Goal: Task Accomplishment & Management: Use online tool/utility

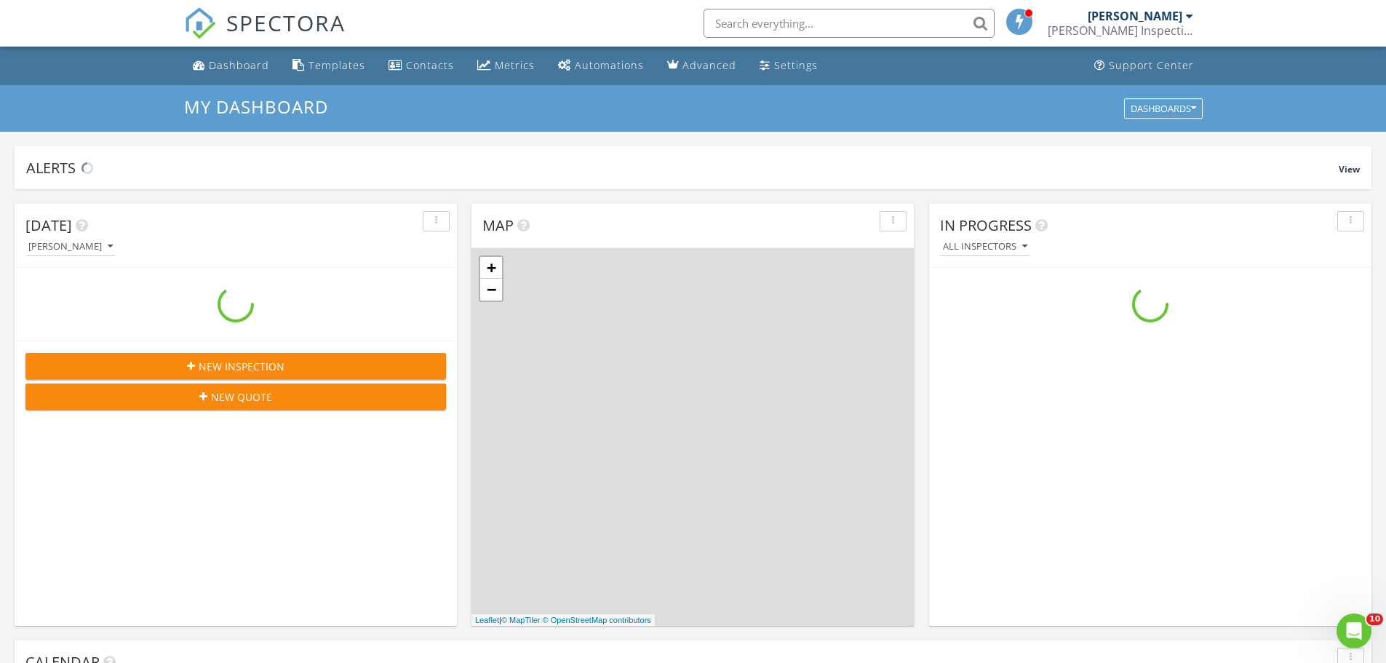
scroll to position [1347, 1409]
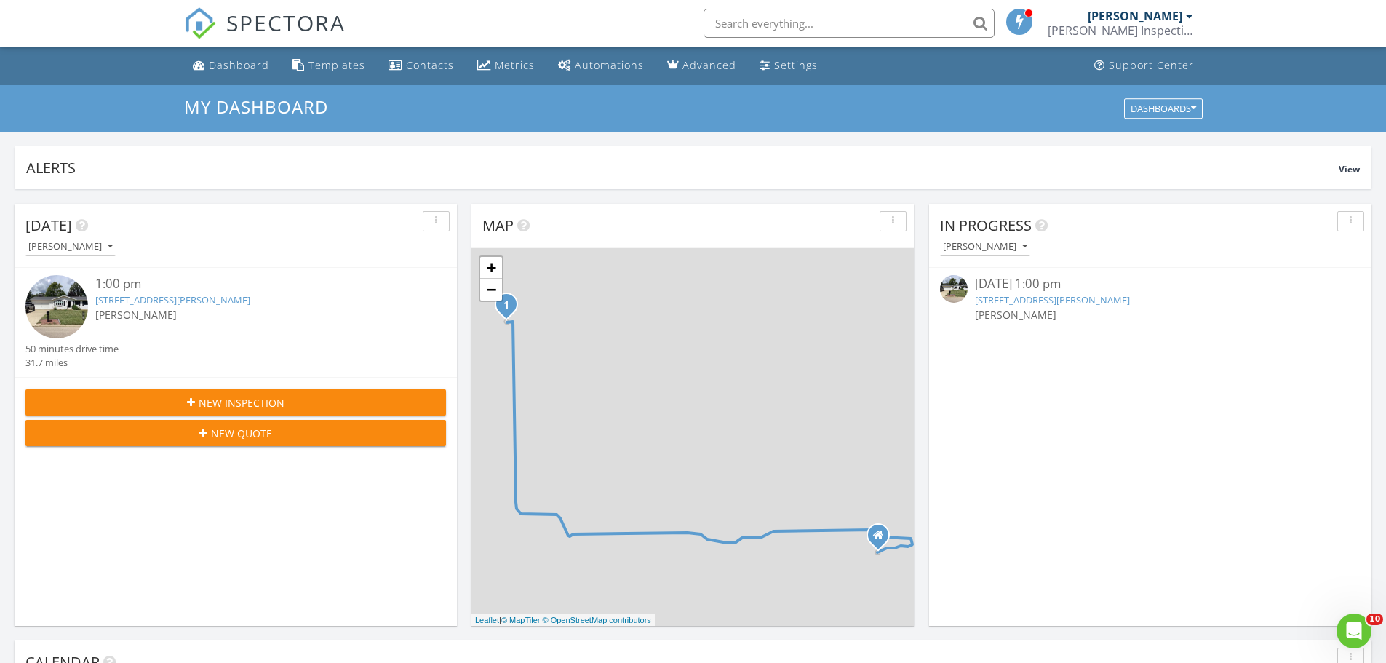
click at [1070, 302] on link "1028 W Meadows Dr, Freeport, IL 61032" at bounding box center [1052, 299] width 155 height 13
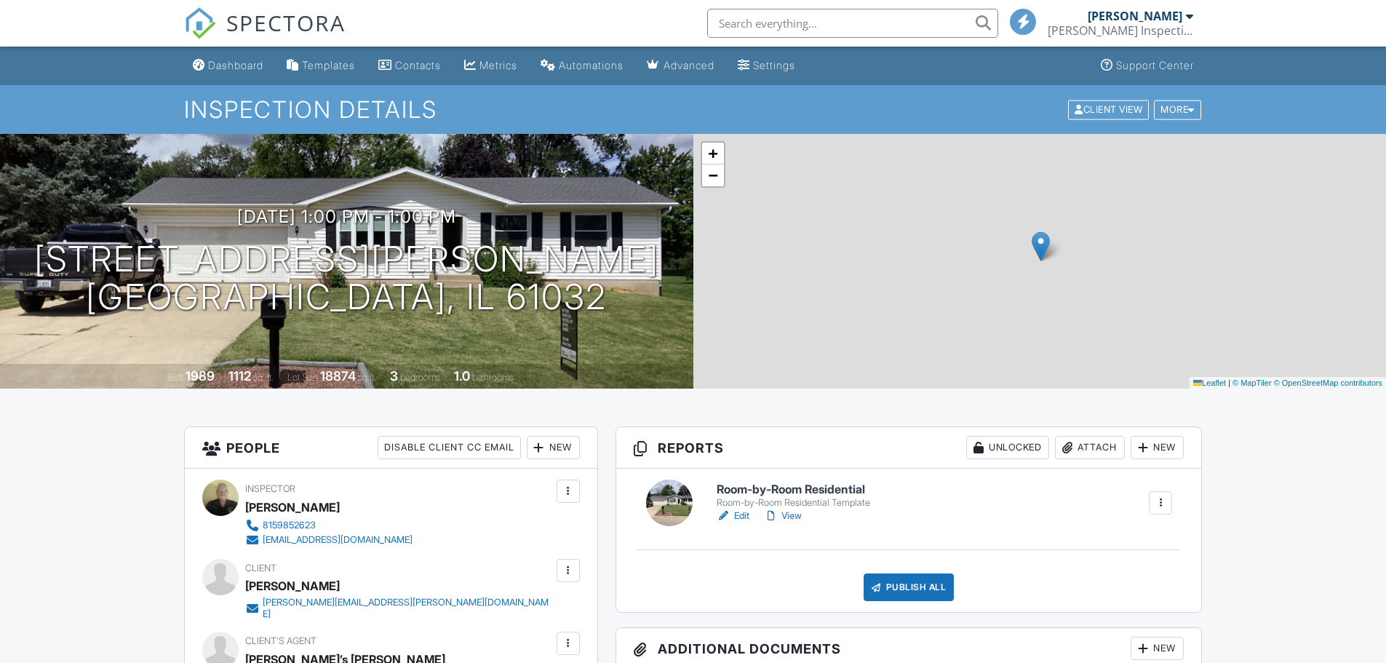
click at [792, 488] on h6 "Room-by-Room Residential" at bounding box center [794, 489] width 154 height 13
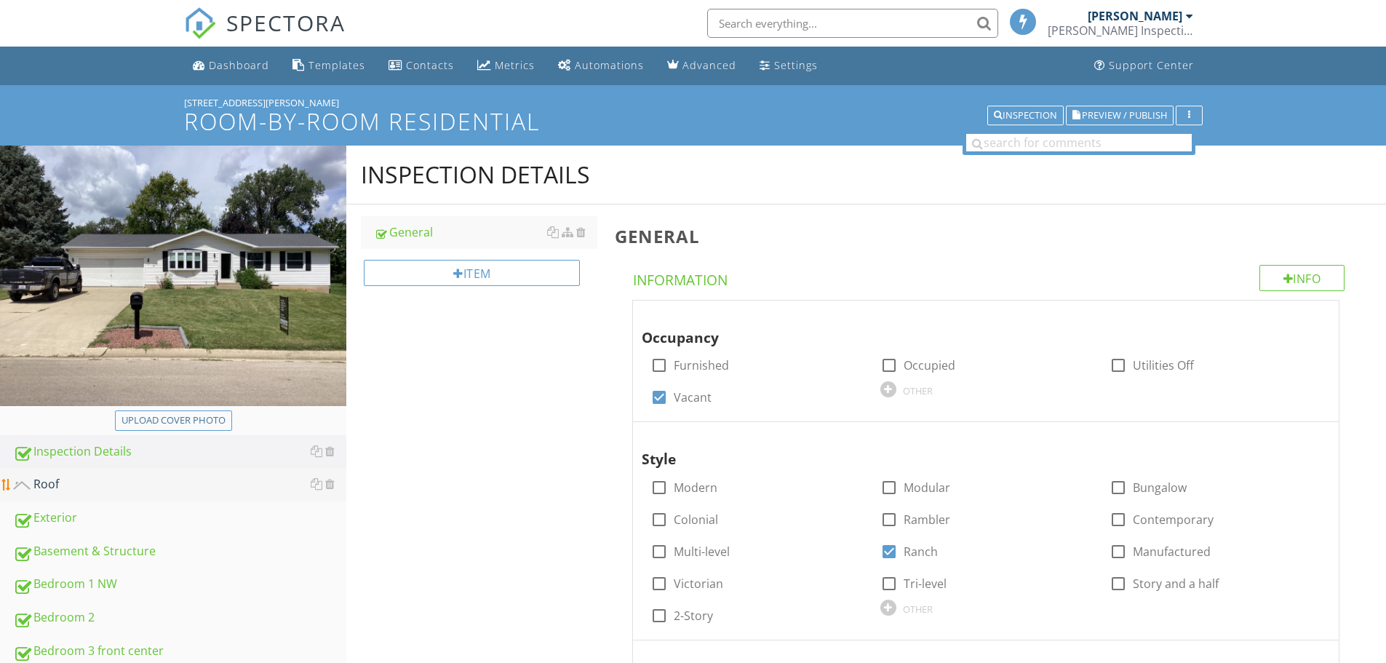
click at [57, 475] on div "Roof" at bounding box center [179, 484] width 333 height 19
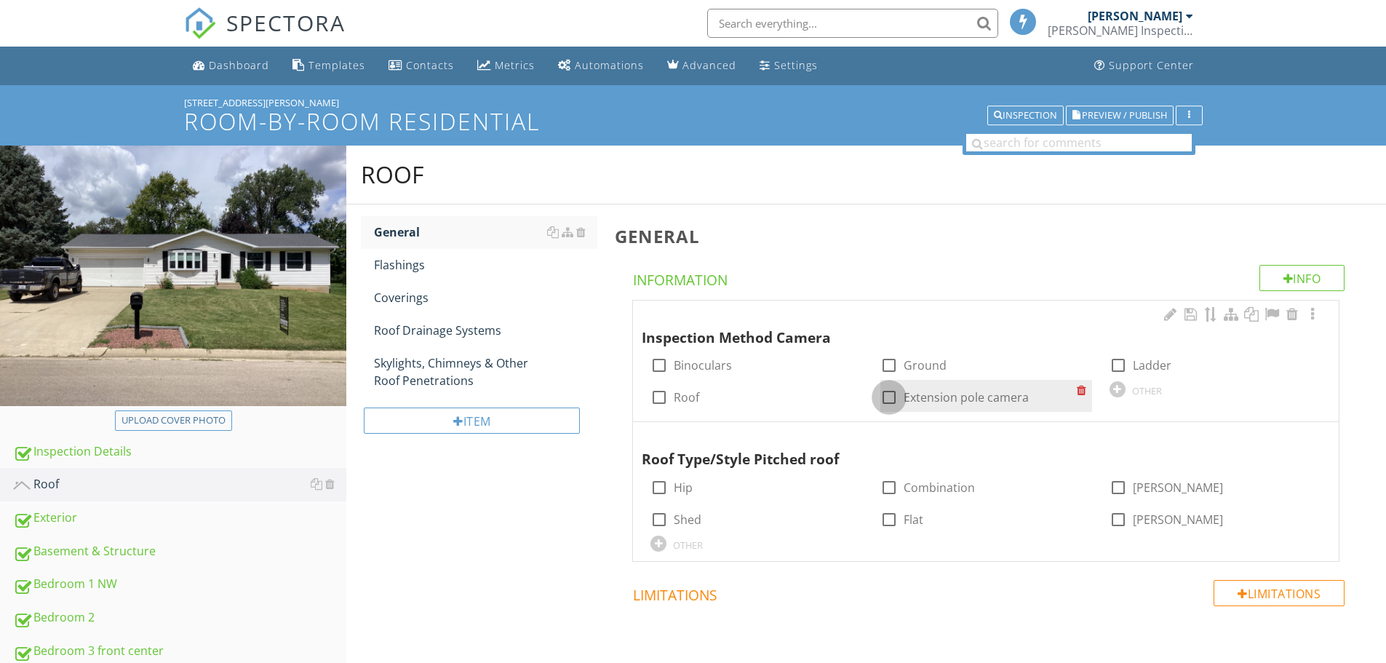
click at [891, 399] on div at bounding box center [889, 397] width 25 height 25
checkbox input "true"
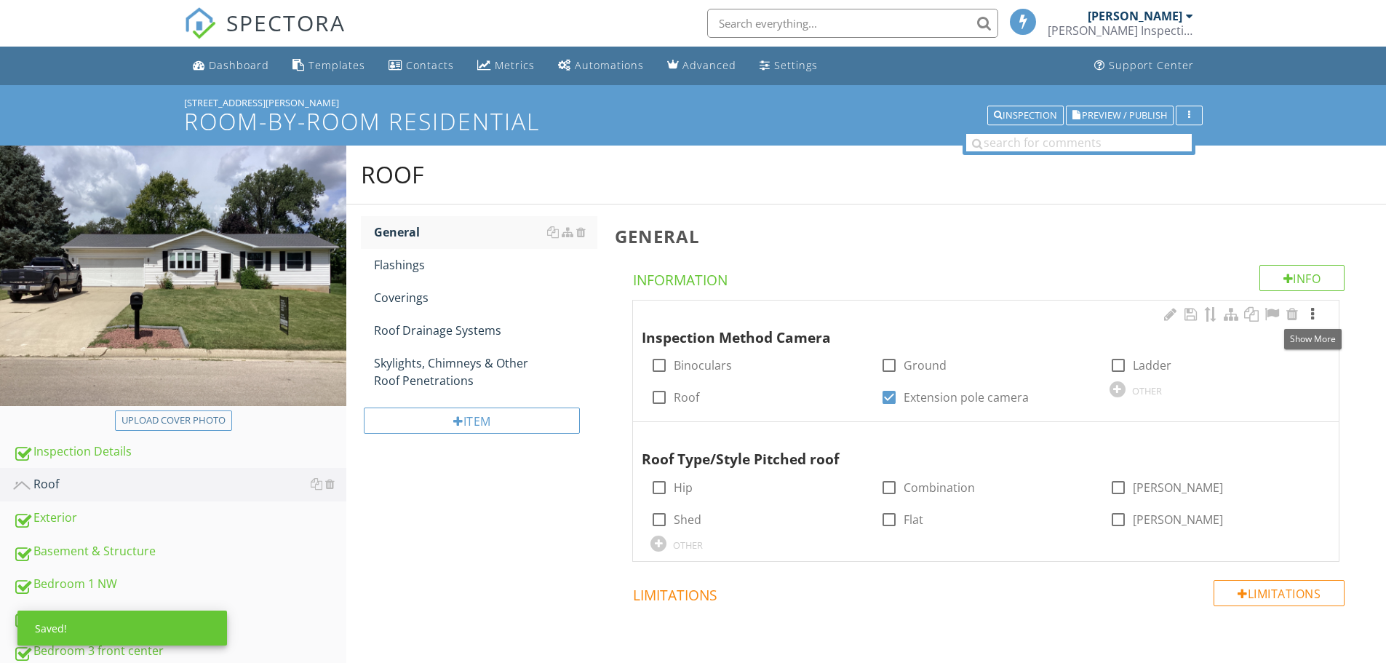
click at [1310, 314] on div at bounding box center [1312, 314] width 17 height 15
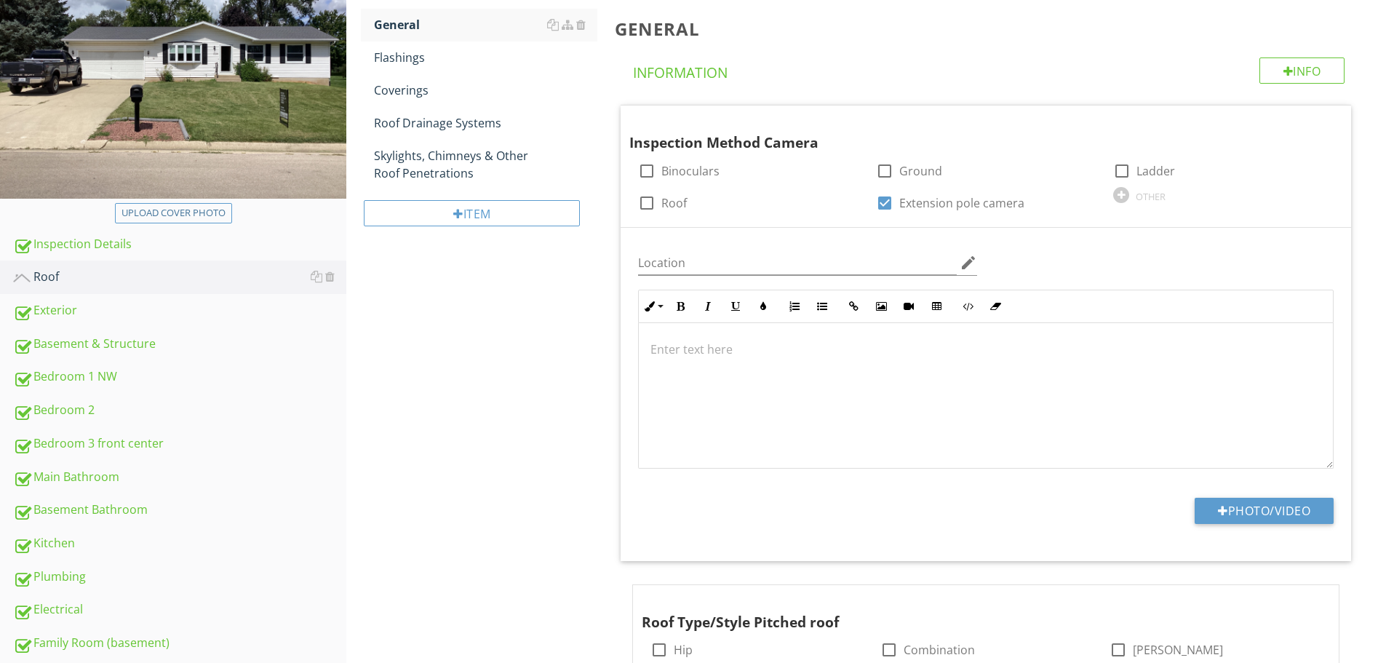
scroll to position [211, 0]
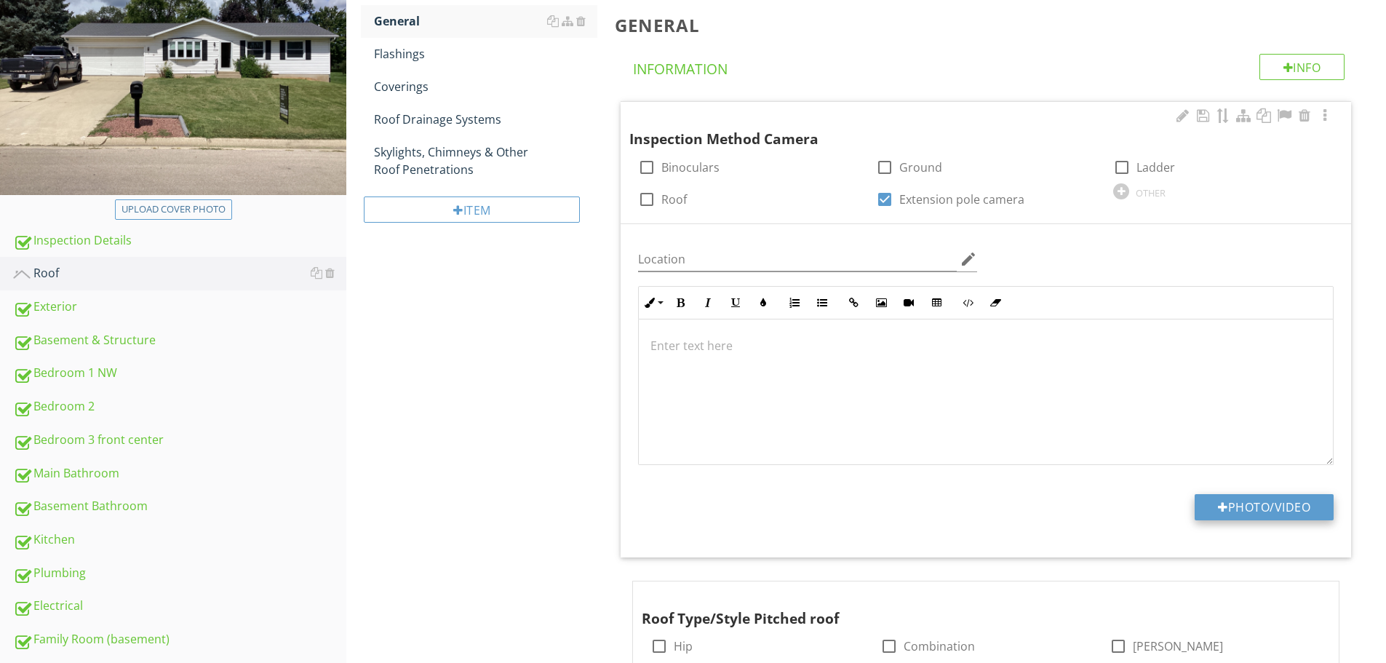
click at [1268, 506] on button "Photo/Video" at bounding box center [1264, 507] width 139 height 26
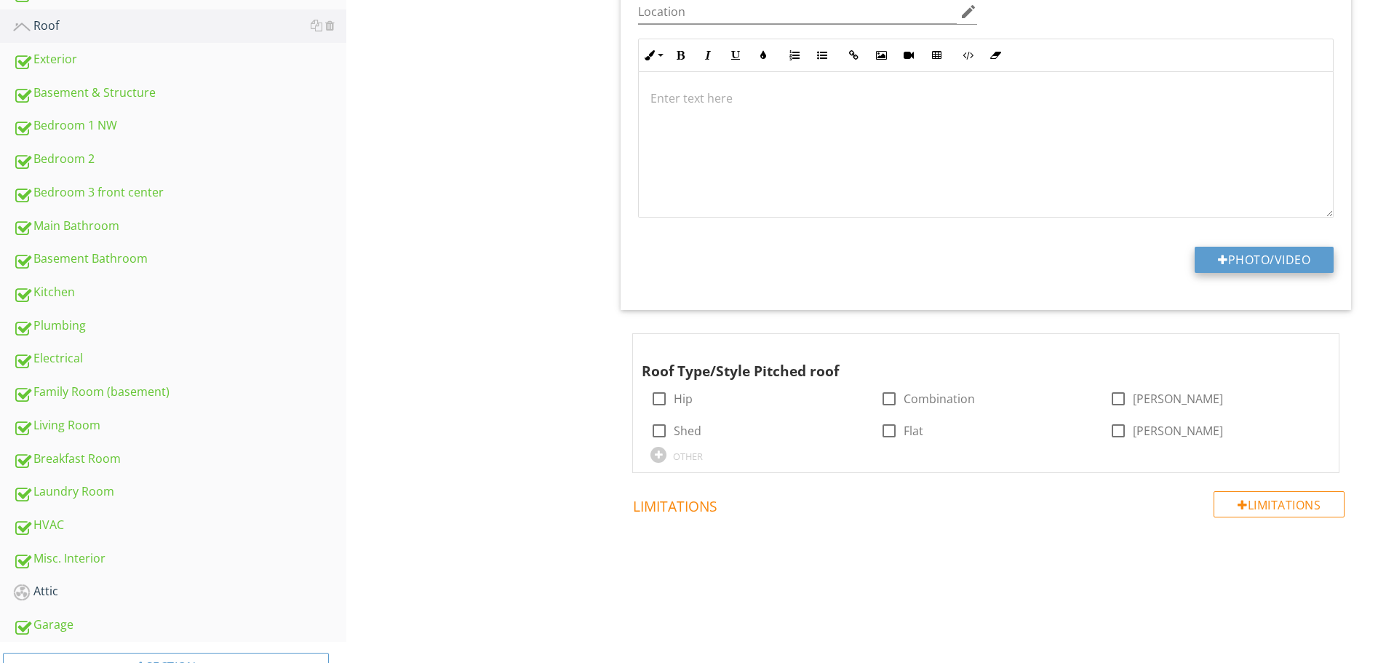
click at [1284, 255] on button "Photo/Video" at bounding box center [1264, 260] width 139 height 26
type input "C:\fakepath\IMG_1171.JPG"
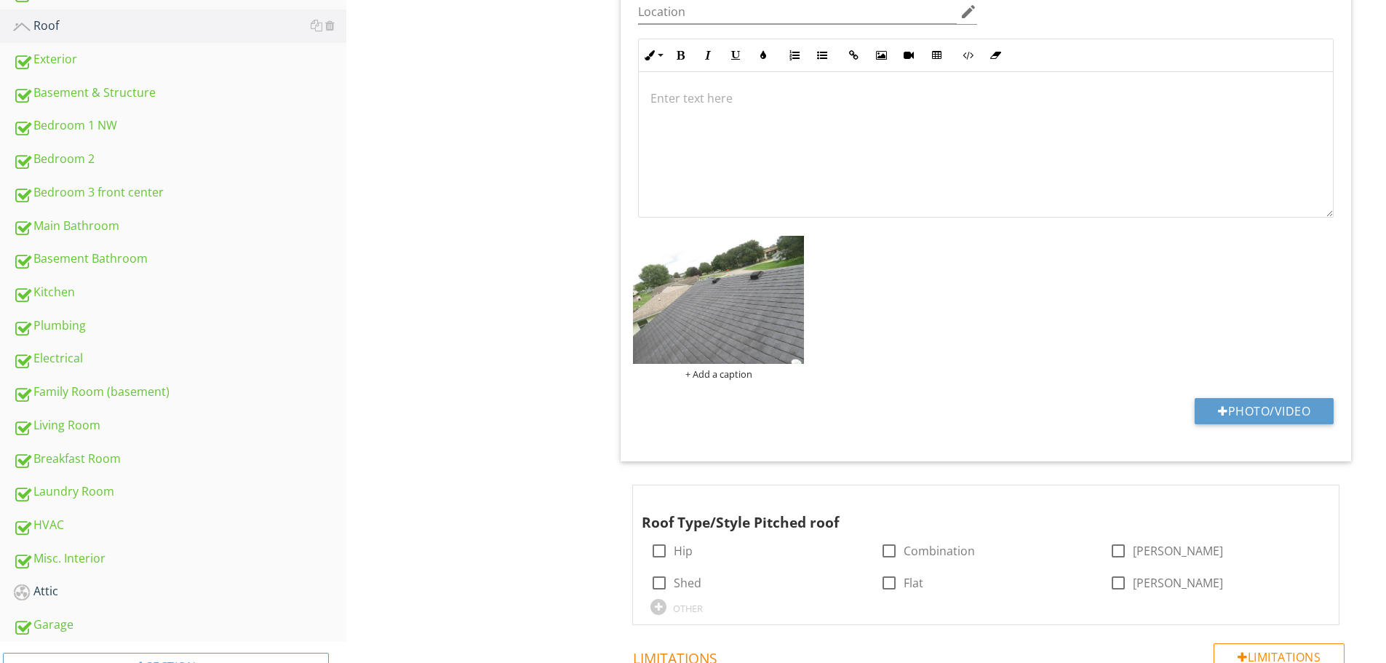
scroll to position [511, 0]
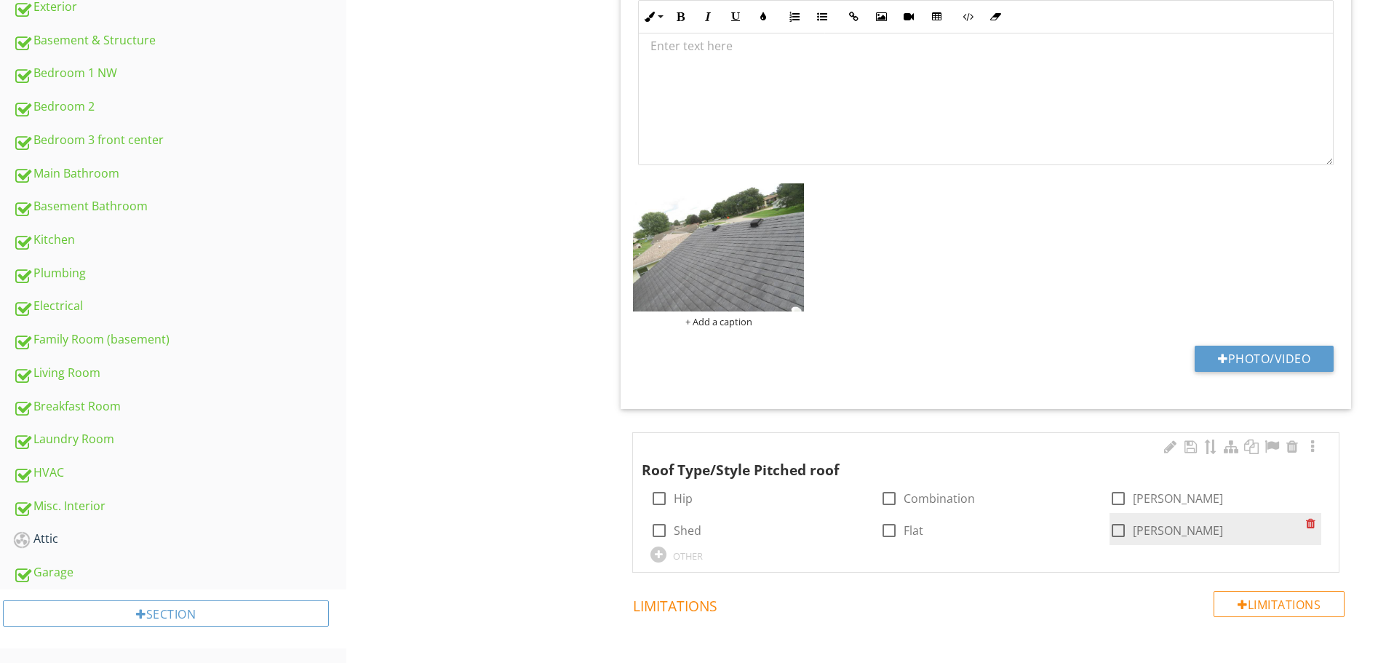
click at [1119, 518] on div at bounding box center [1118, 530] width 25 height 25
checkbox input "true"
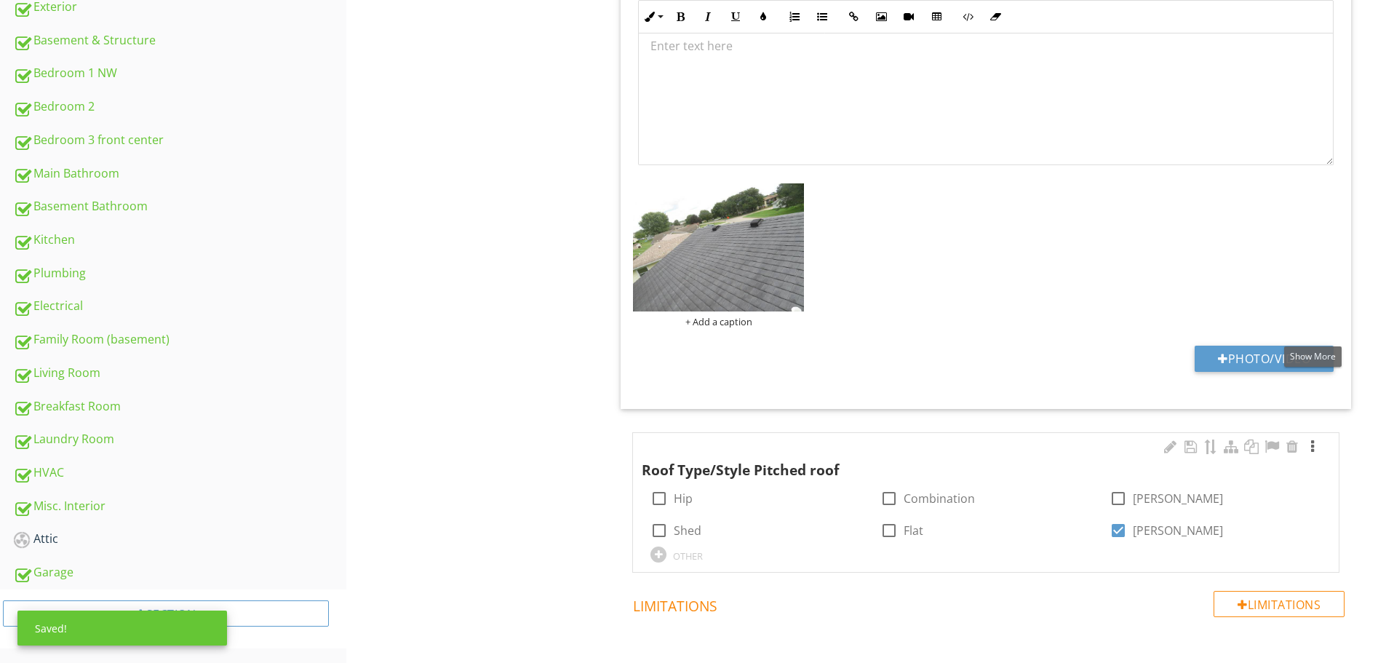
click at [1310, 439] on div at bounding box center [1312, 446] width 17 height 15
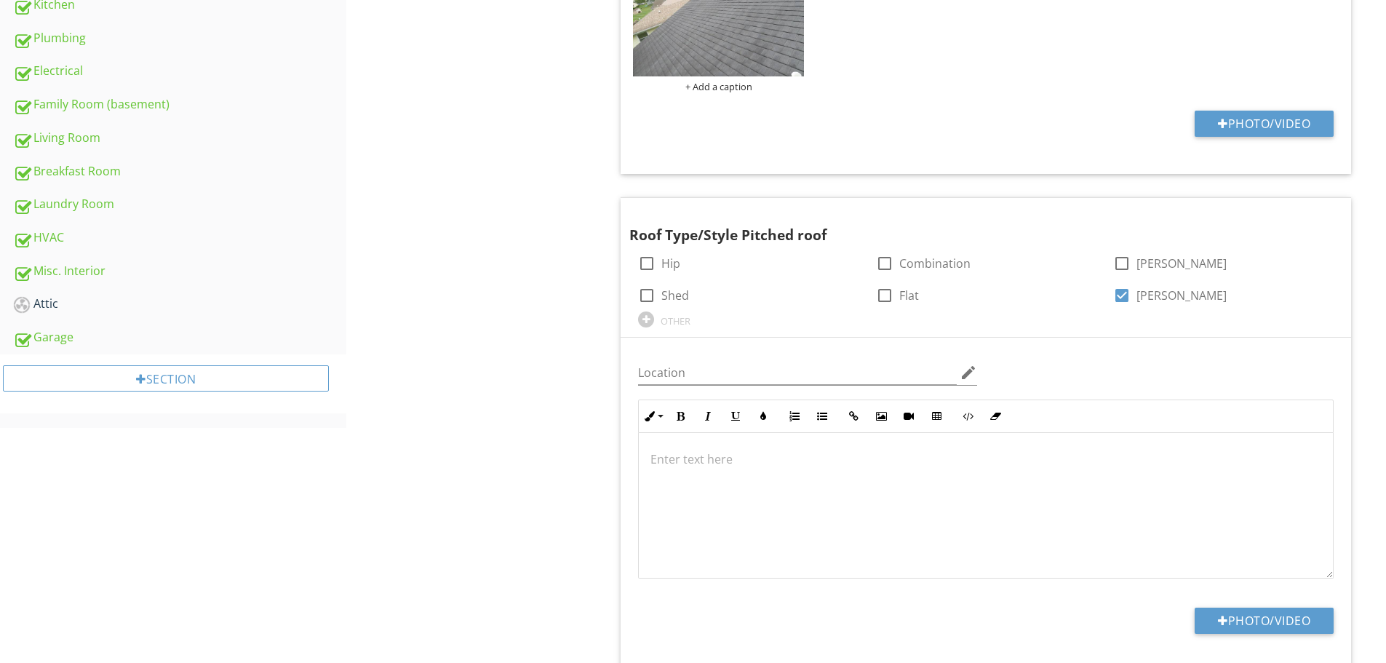
scroll to position [744, 0]
click at [1277, 609] on button "Photo/Video" at bounding box center [1264, 622] width 139 height 26
type input "C:\fakepath\IMG_1172.JPG"
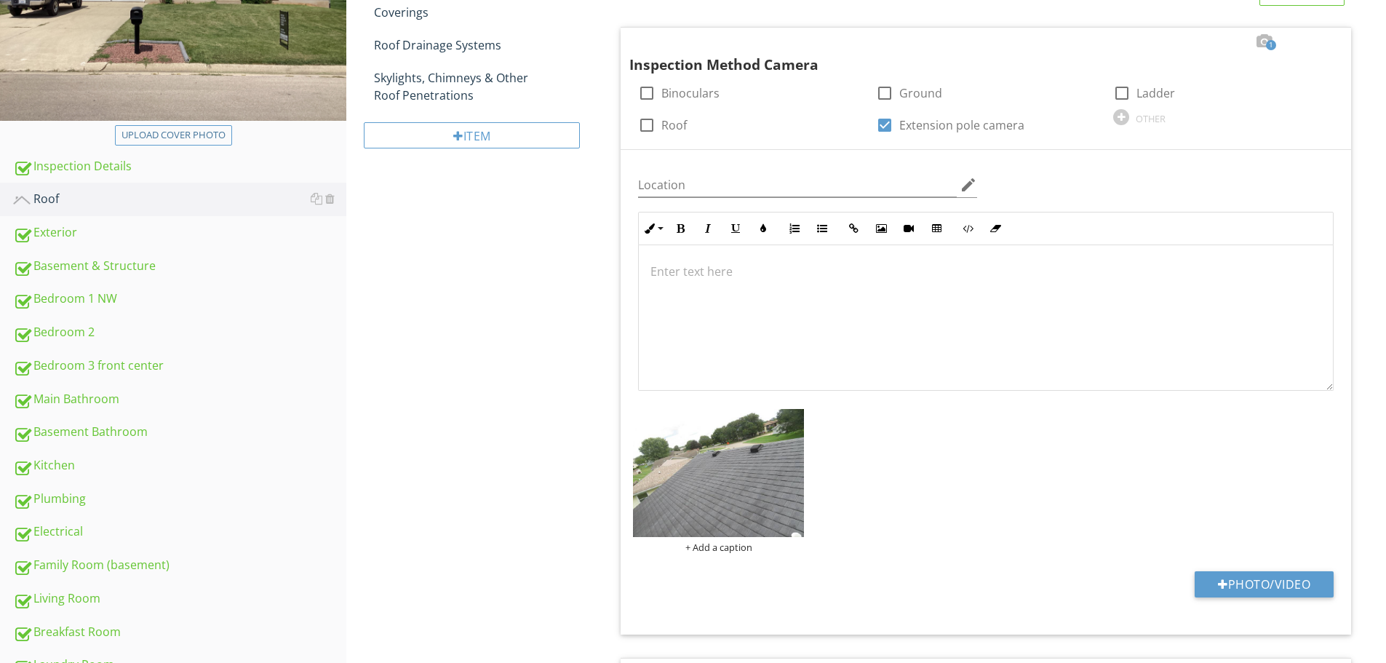
scroll to position [232, 0]
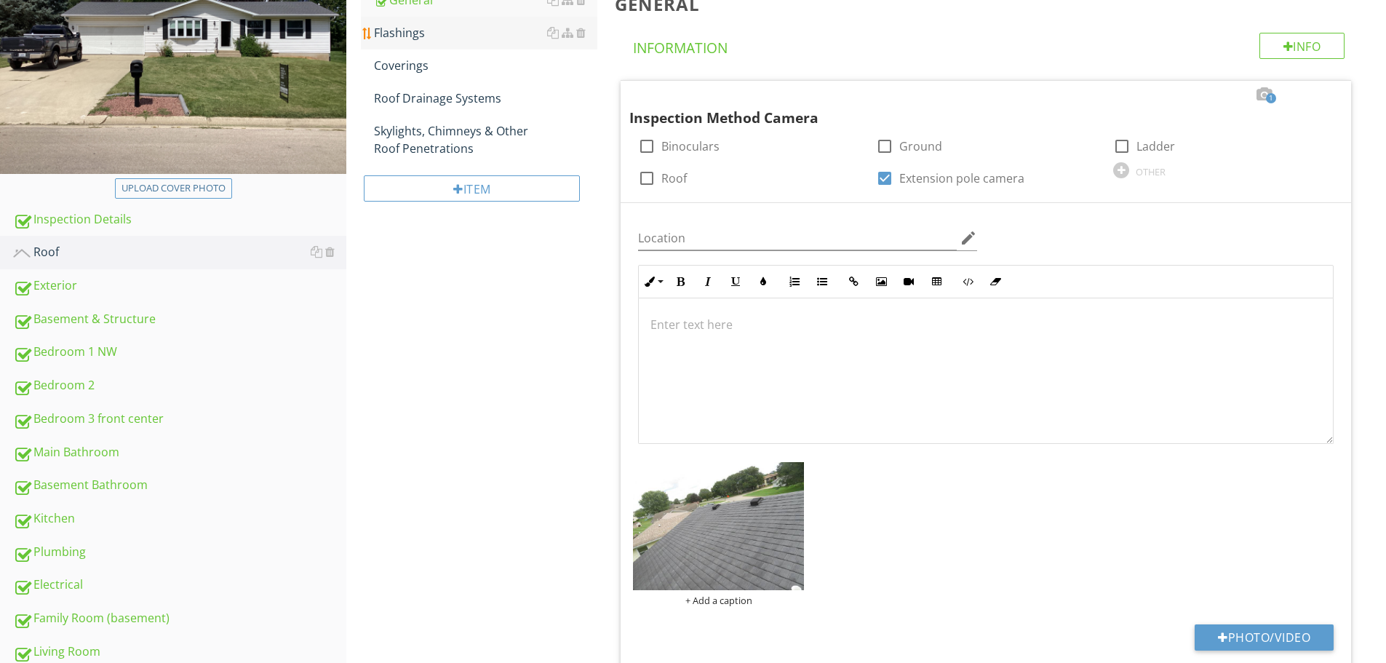
click at [411, 38] on div "Flashings" at bounding box center [485, 32] width 223 height 17
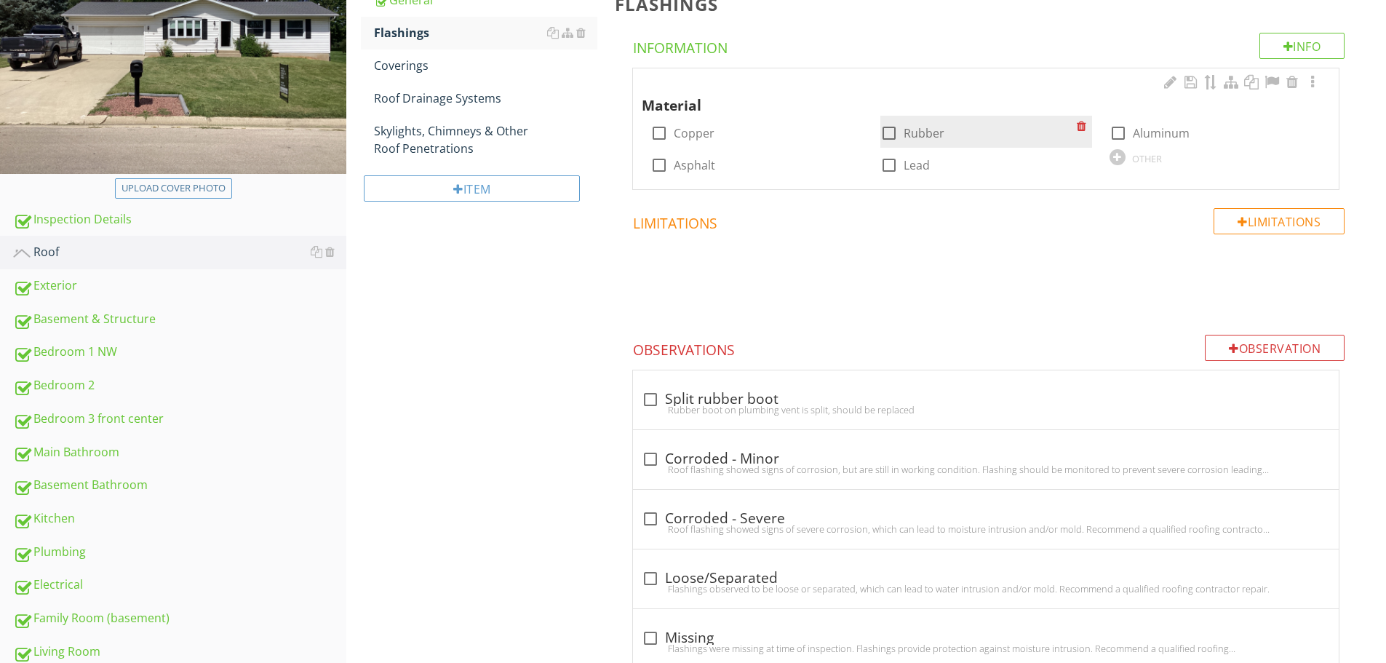
click at [888, 135] on div at bounding box center [889, 133] width 25 height 25
checkbox input "true"
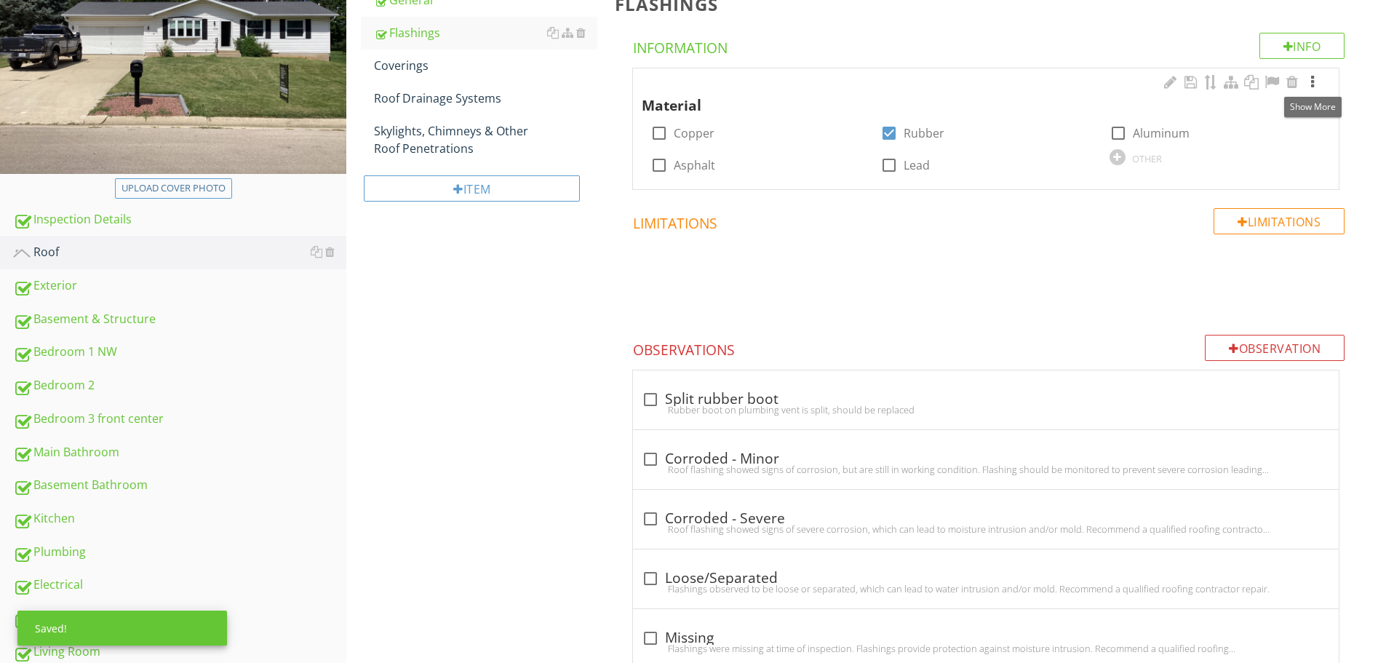
click at [1313, 79] on div at bounding box center [1312, 82] width 17 height 15
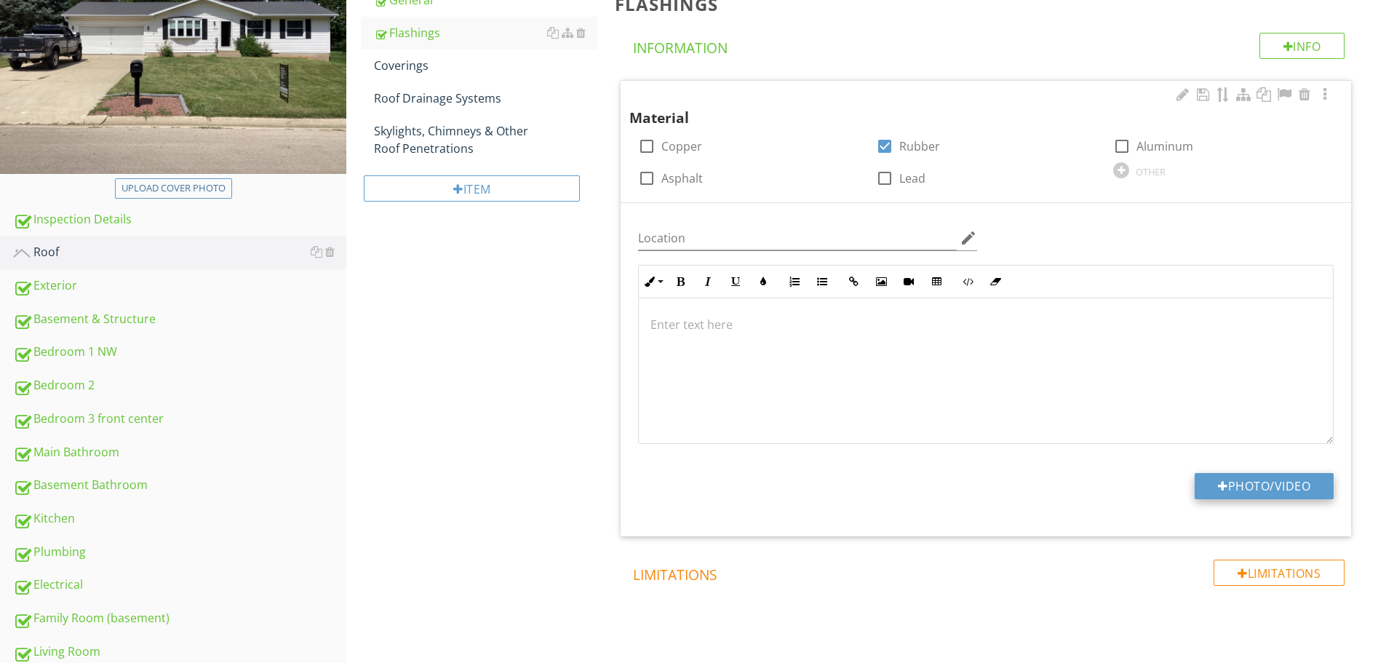
click at [1253, 483] on button "Photo/Video" at bounding box center [1264, 486] width 139 height 26
type input "C:\fakepath\IMG_1170.JPG"
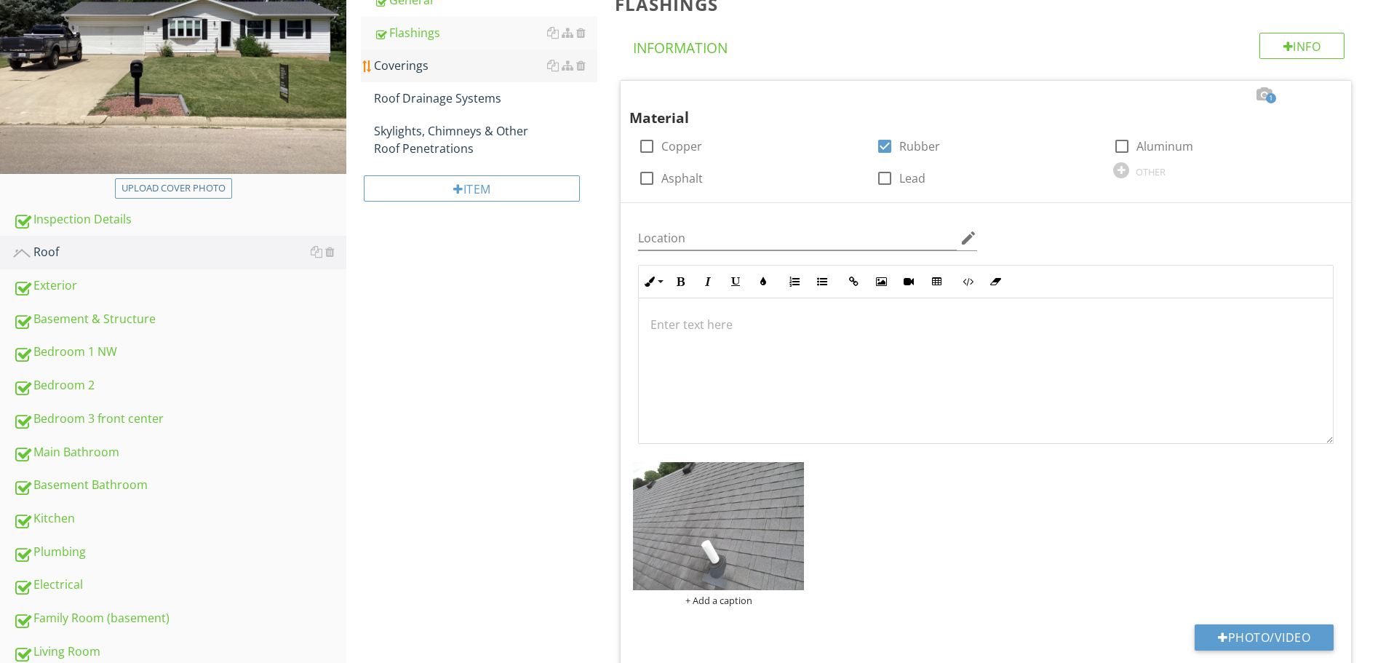
click at [410, 63] on div "Coverings" at bounding box center [485, 65] width 223 height 17
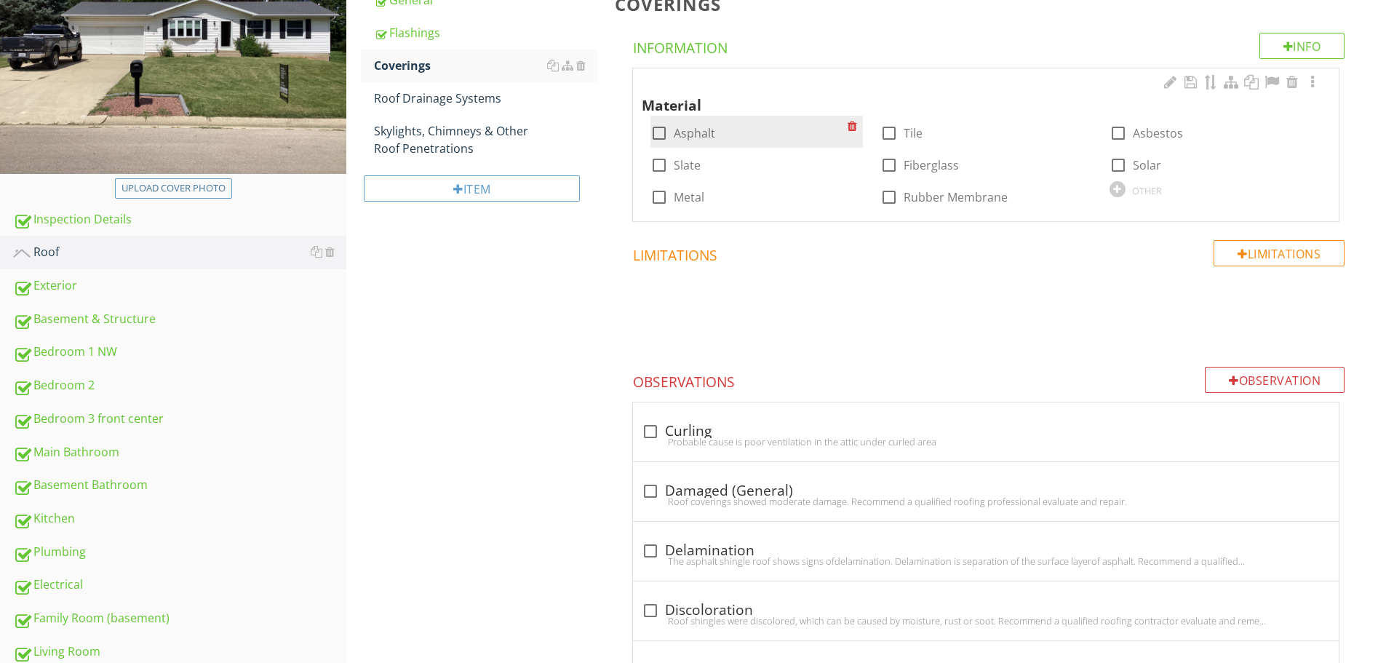
click at [661, 137] on div at bounding box center [659, 133] width 25 height 25
checkbox input "true"
click at [1316, 80] on div at bounding box center [1312, 82] width 17 height 15
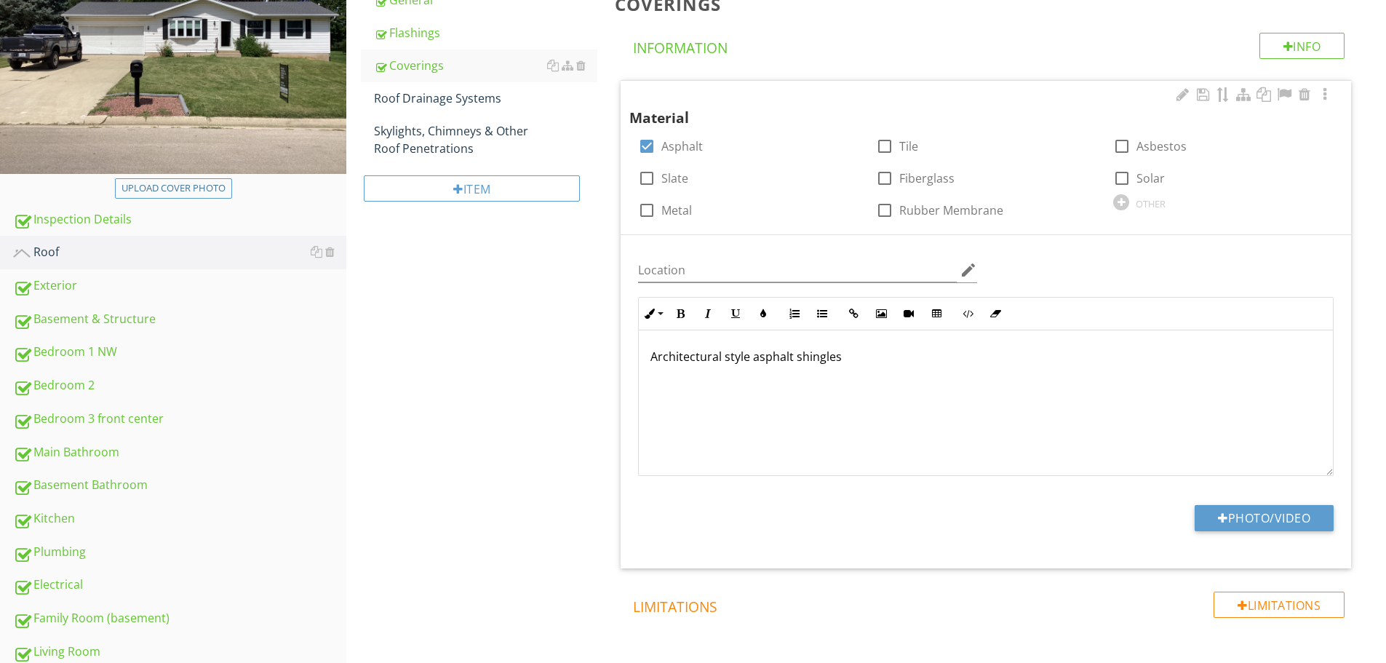
click at [854, 357] on p "Architectural style asphalt shingles" at bounding box center [985, 356] width 671 height 17
click at [1246, 520] on button "Photo/Video" at bounding box center [1264, 518] width 139 height 26
type input "C:\fakepath\IMG_1179.JPG"
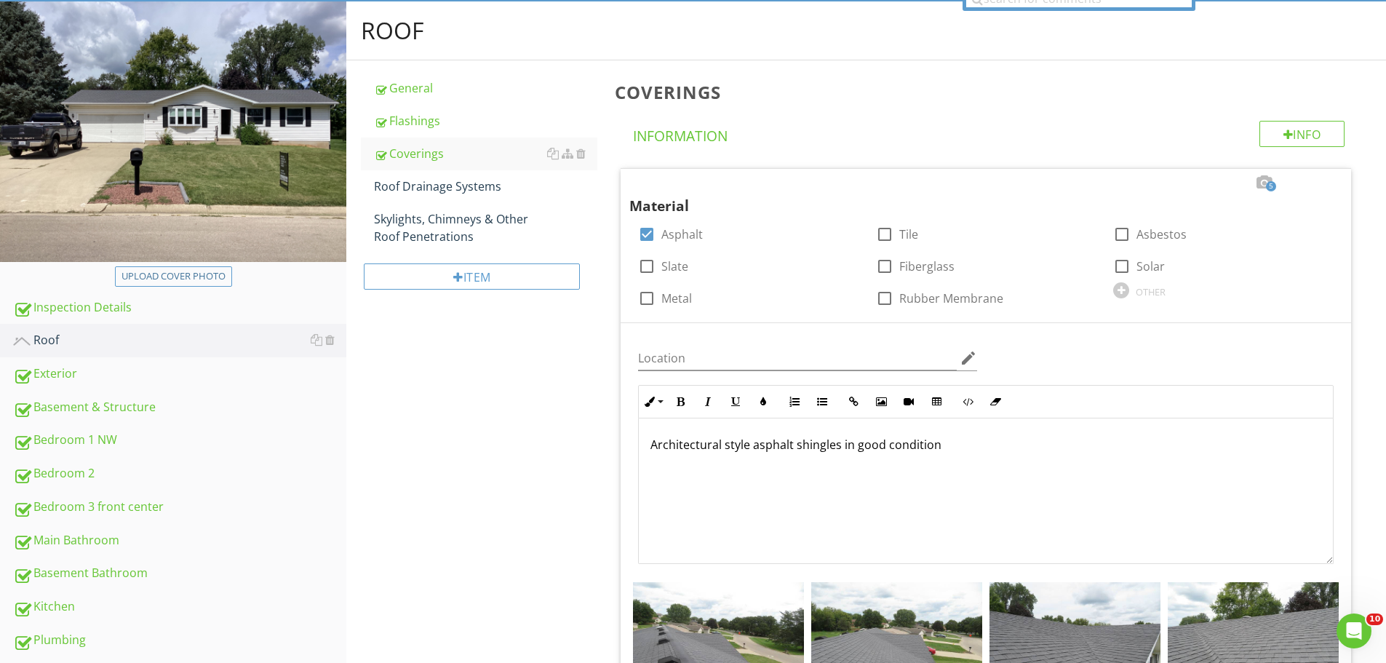
scroll to position [48, 0]
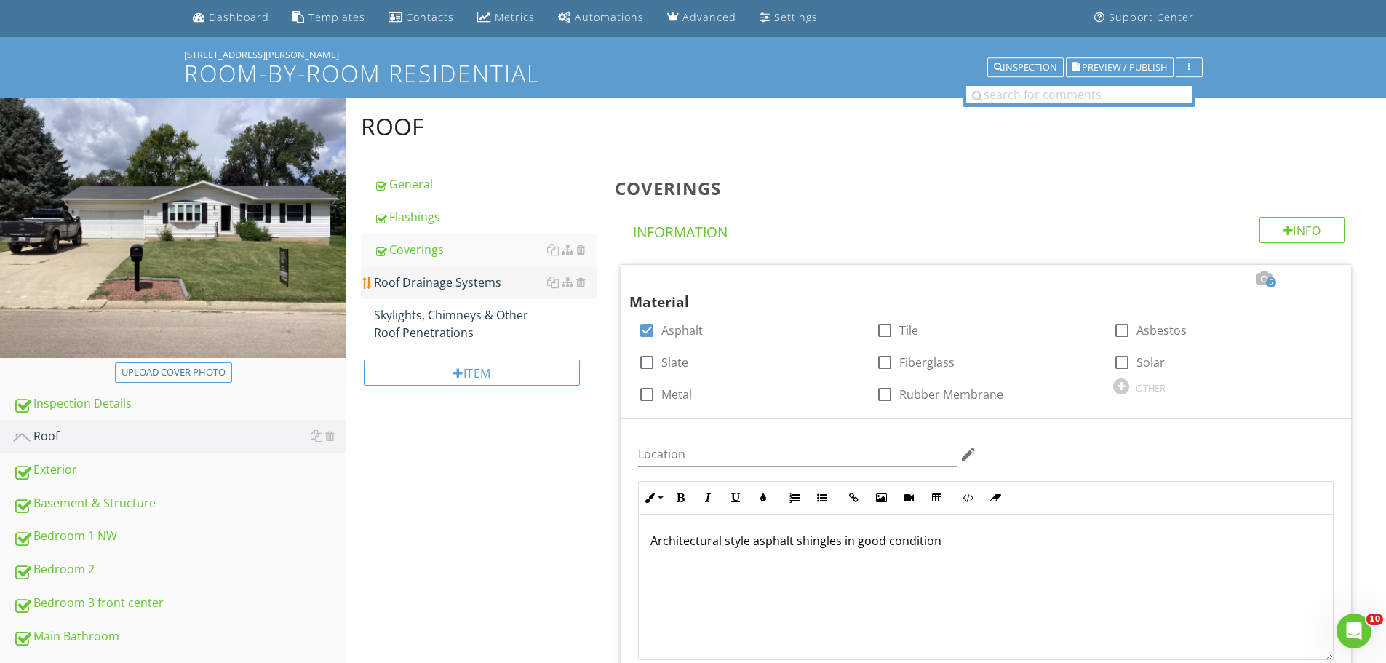
click at [452, 285] on div "Roof Drainage Systems" at bounding box center [485, 282] width 223 height 17
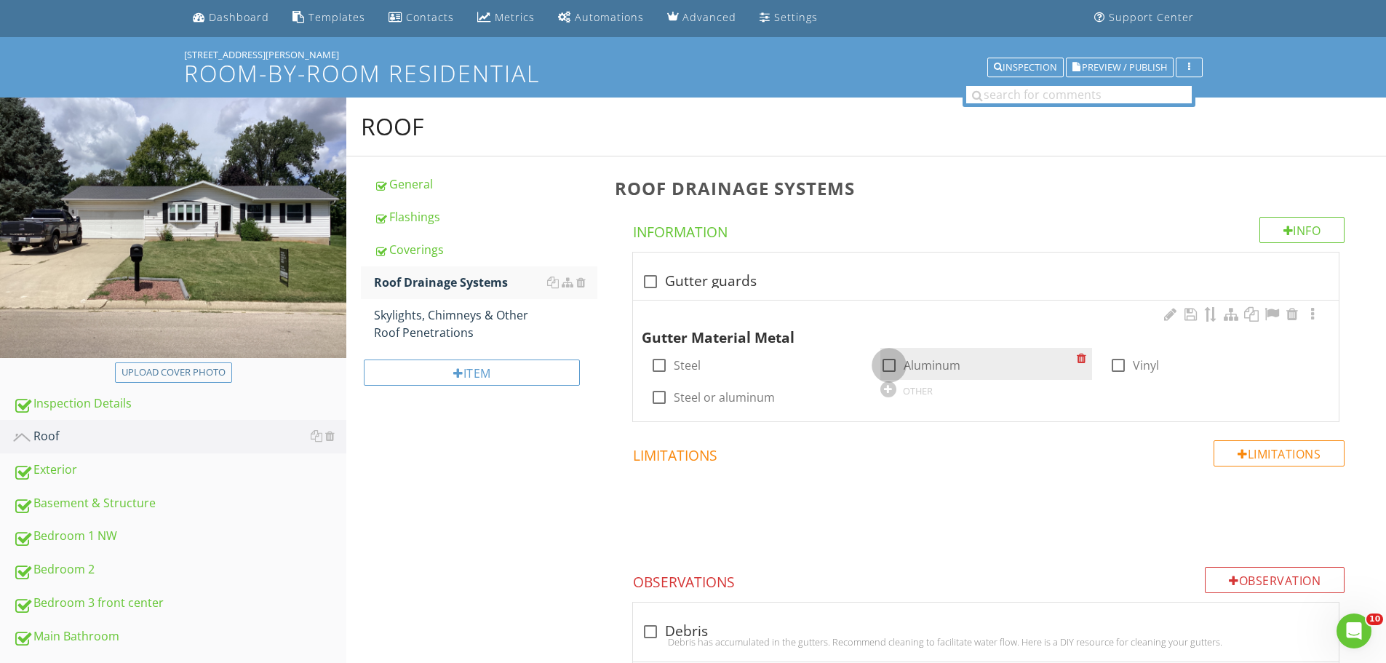
click at [891, 366] on div at bounding box center [889, 365] width 25 height 25
checkbox input "true"
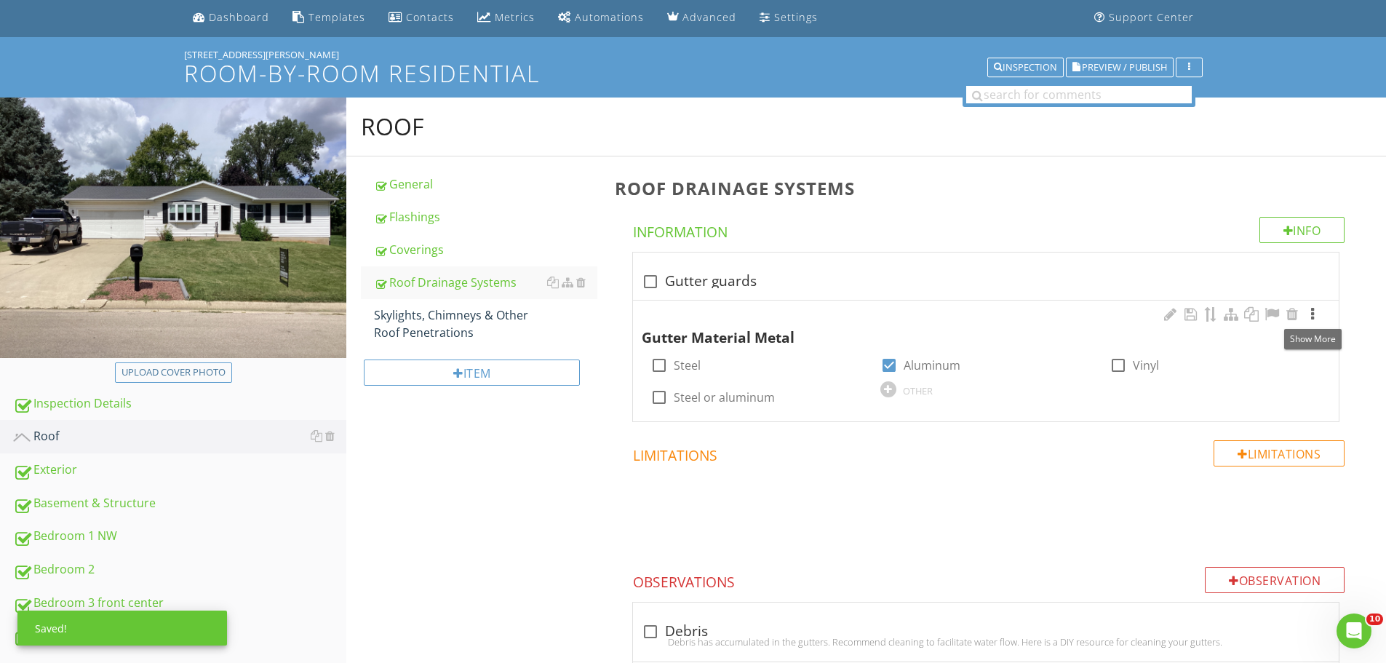
click at [1313, 315] on div at bounding box center [1312, 314] width 17 height 15
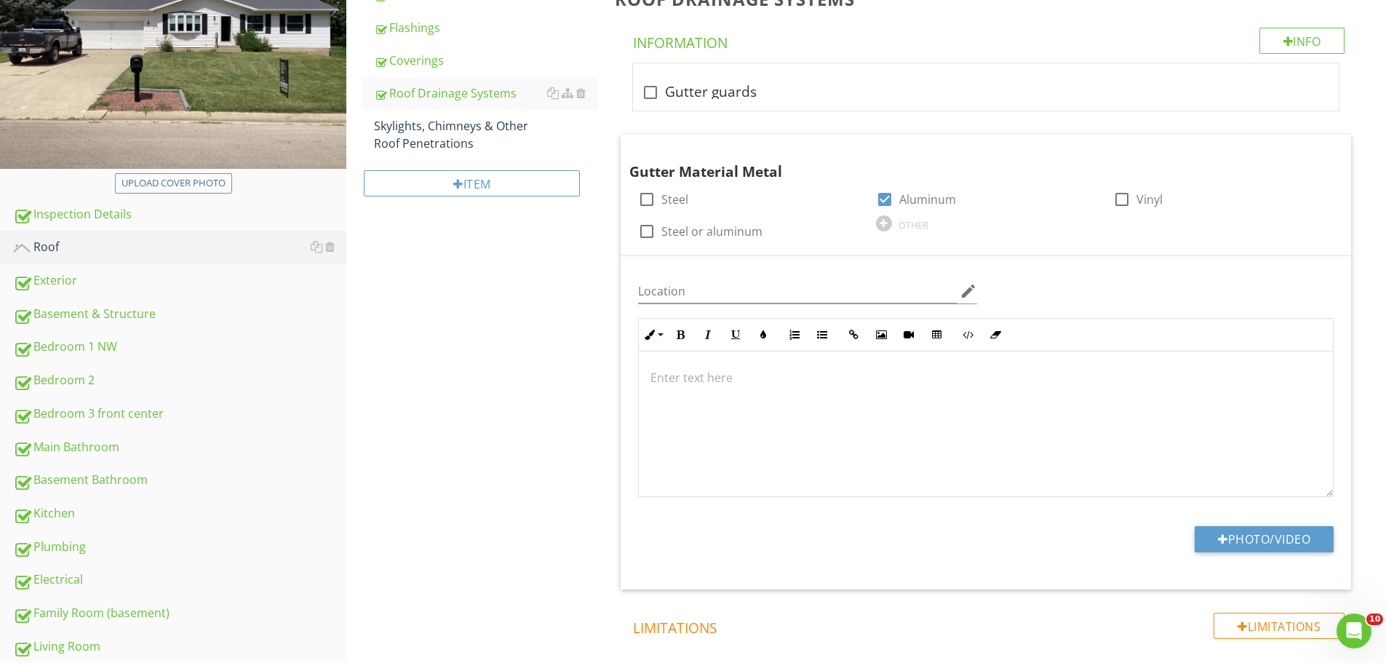
scroll to position [241, 0]
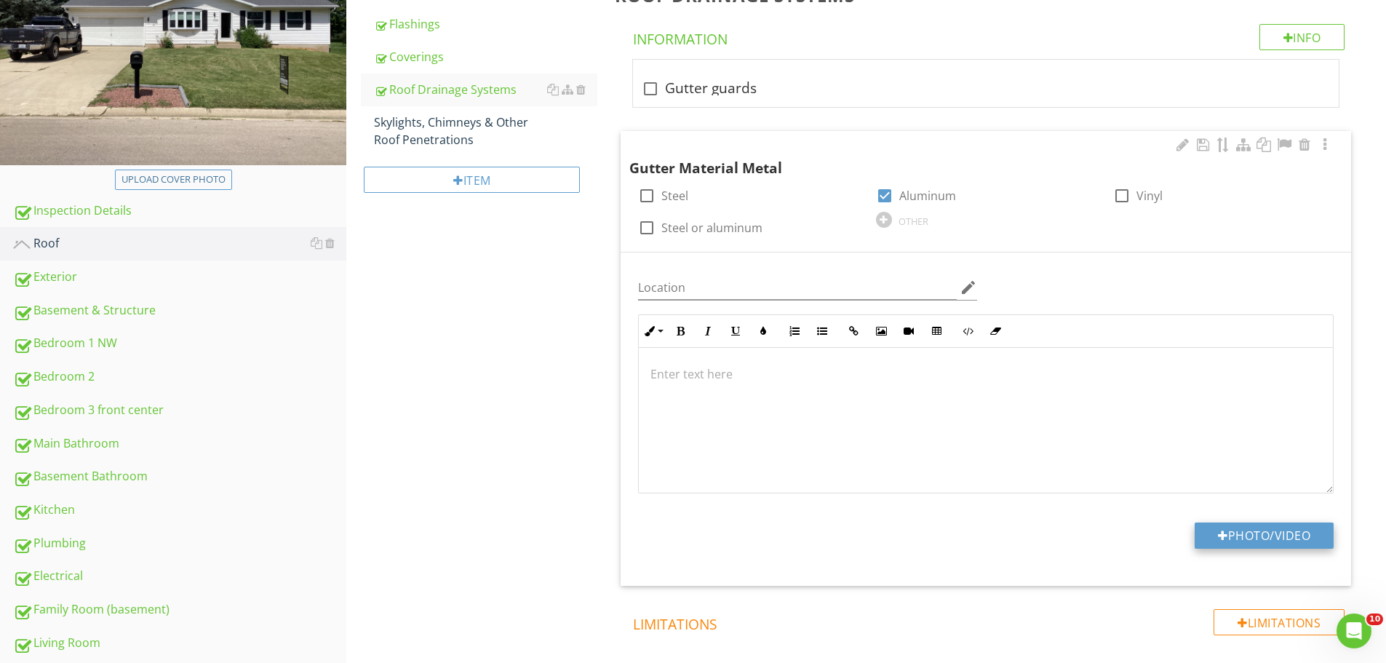
click at [1275, 536] on button "Photo/Video" at bounding box center [1264, 535] width 139 height 26
type input "C:\fakepath\IMG_1174.JPG"
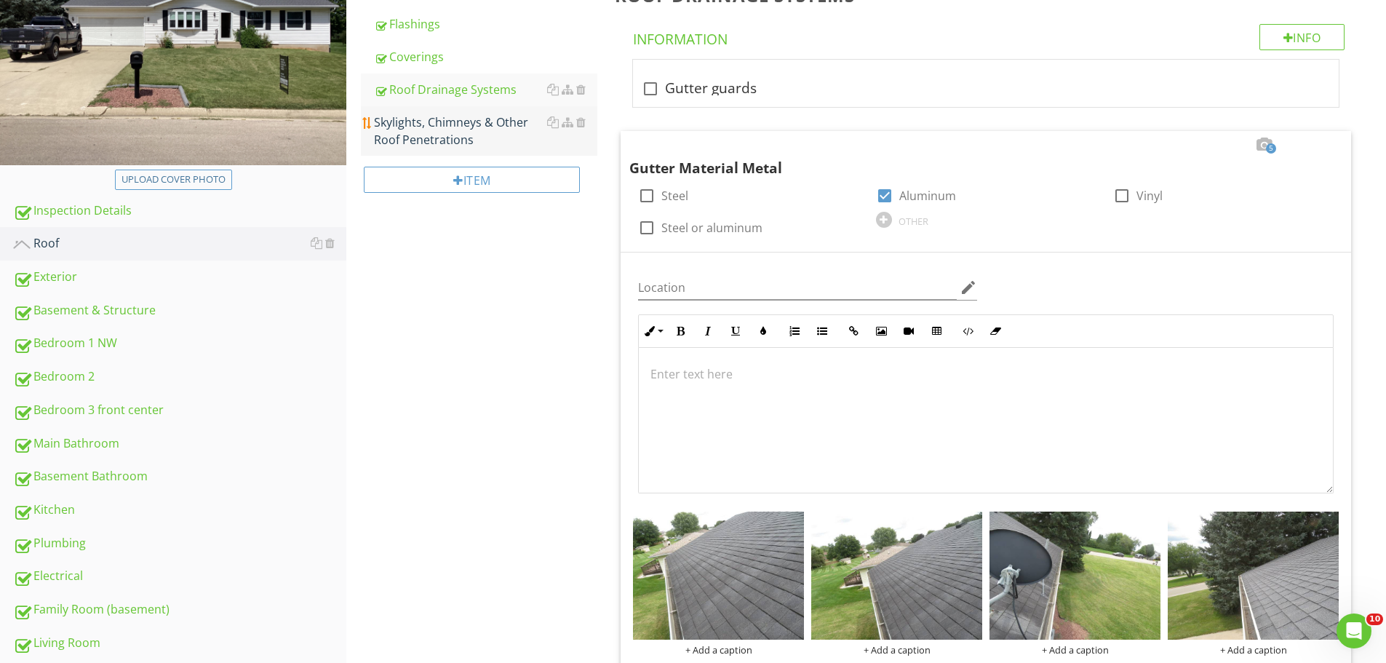
click at [450, 130] on div "Skylights, Chimneys & Other Roof Penetrations" at bounding box center [485, 131] width 223 height 35
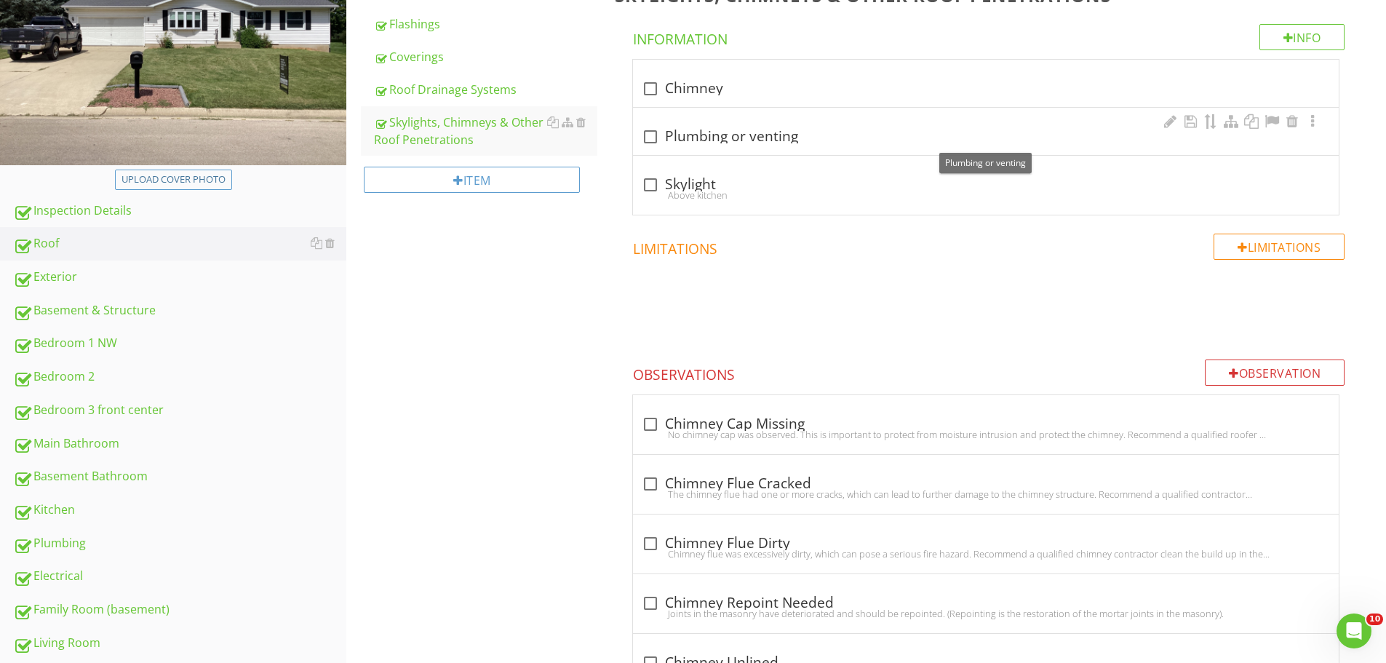
click at [650, 139] on div at bounding box center [650, 136] width 25 height 25
checkbox input "true"
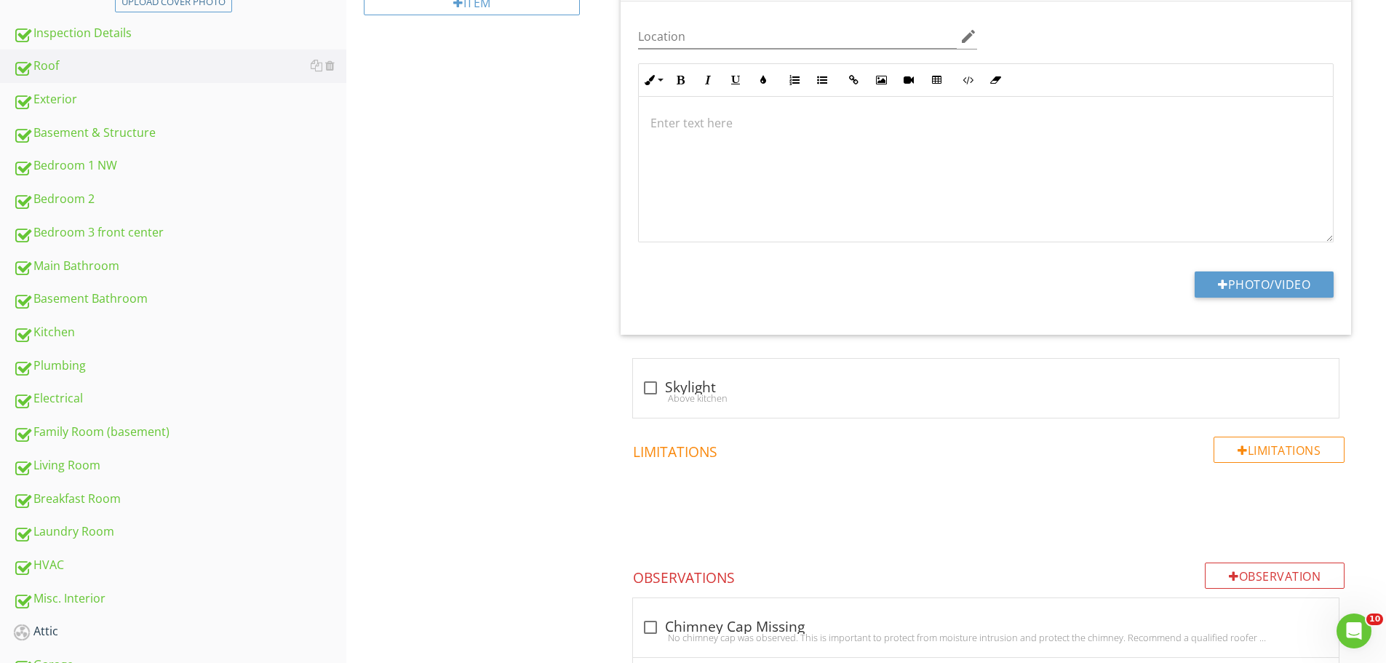
scroll to position [421, 0]
click at [1285, 282] on button "Photo/Video" at bounding box center [1264, 282] width 139 height 26
type input "C:\fakepath\IMG_1170.JPG"
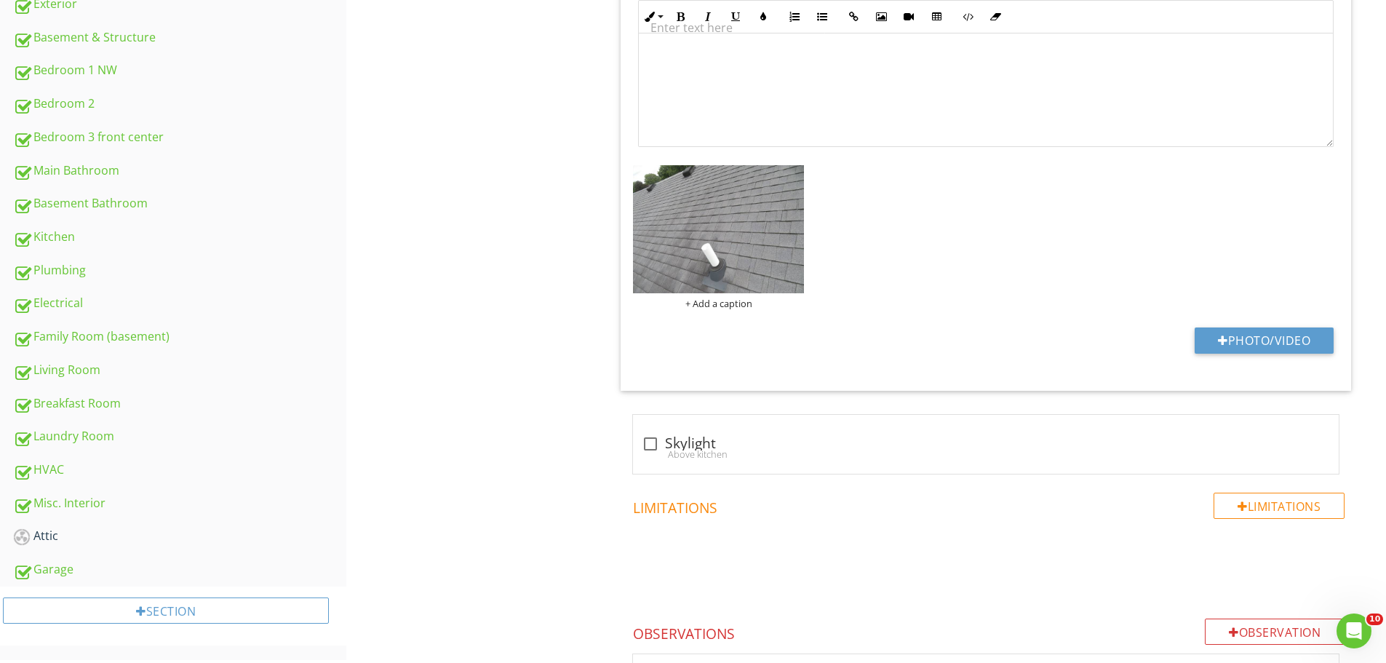
scroll to position [521, 0]
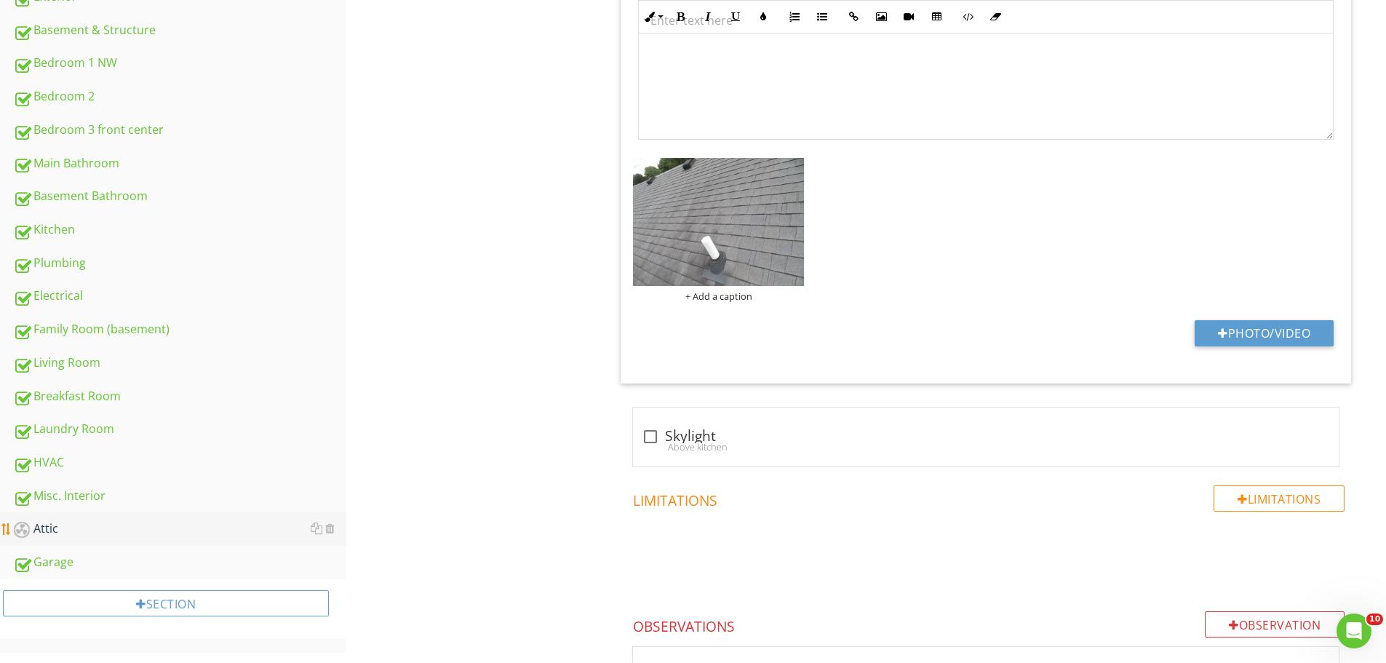
click at [53, 528] on div "Attic" at bounding box center [179, 529] width 333 height 19
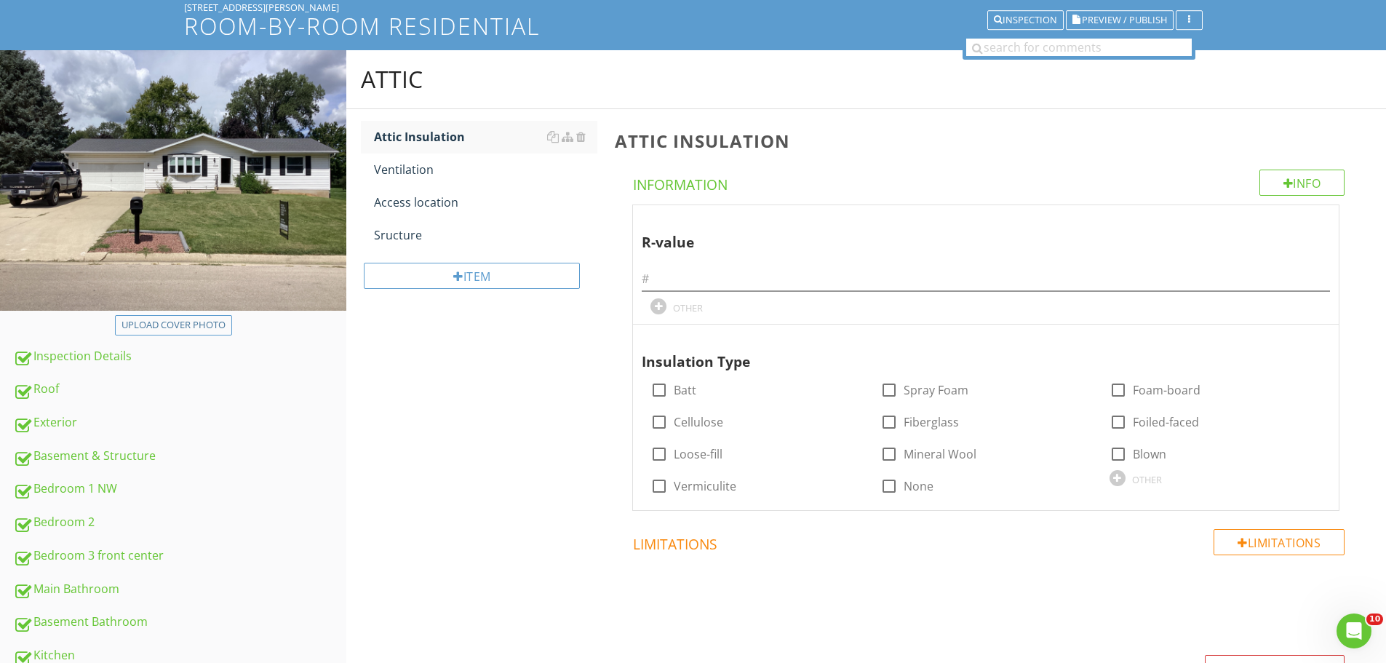
scroll to position [92, 0]
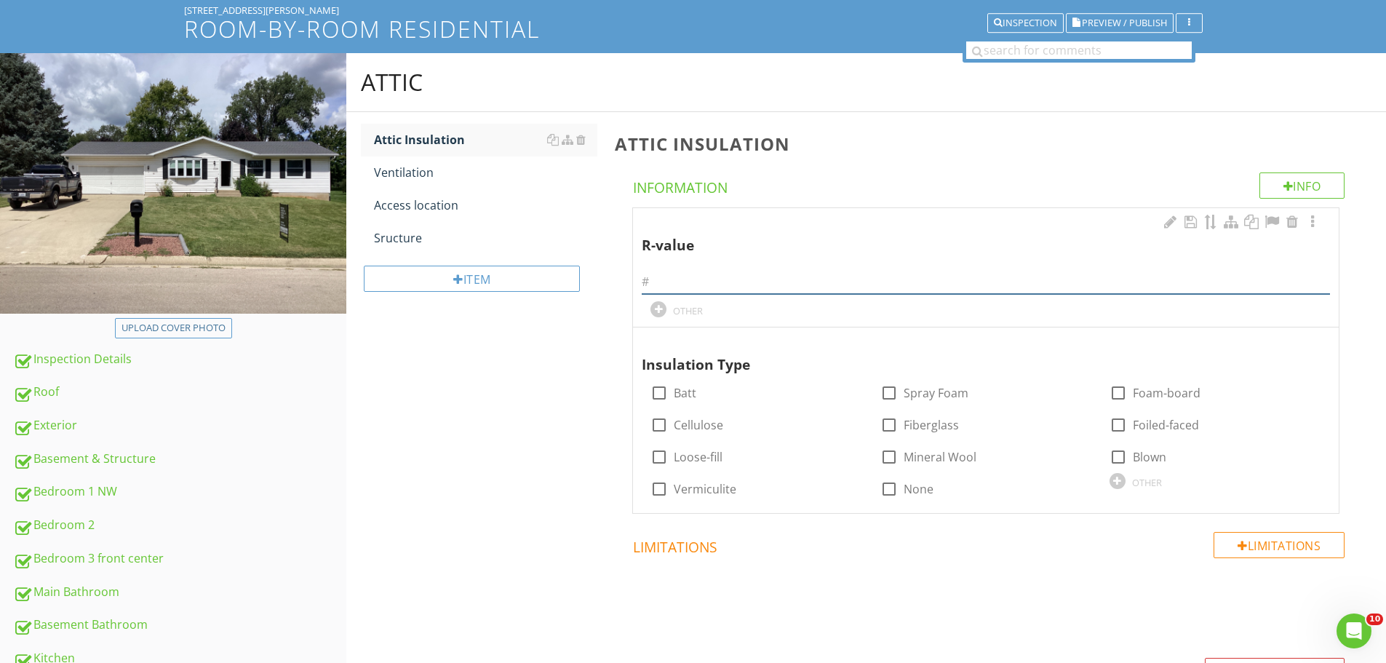
click at [696, 285] on input "text" at bounding box center [986, 282] width 688 height 24
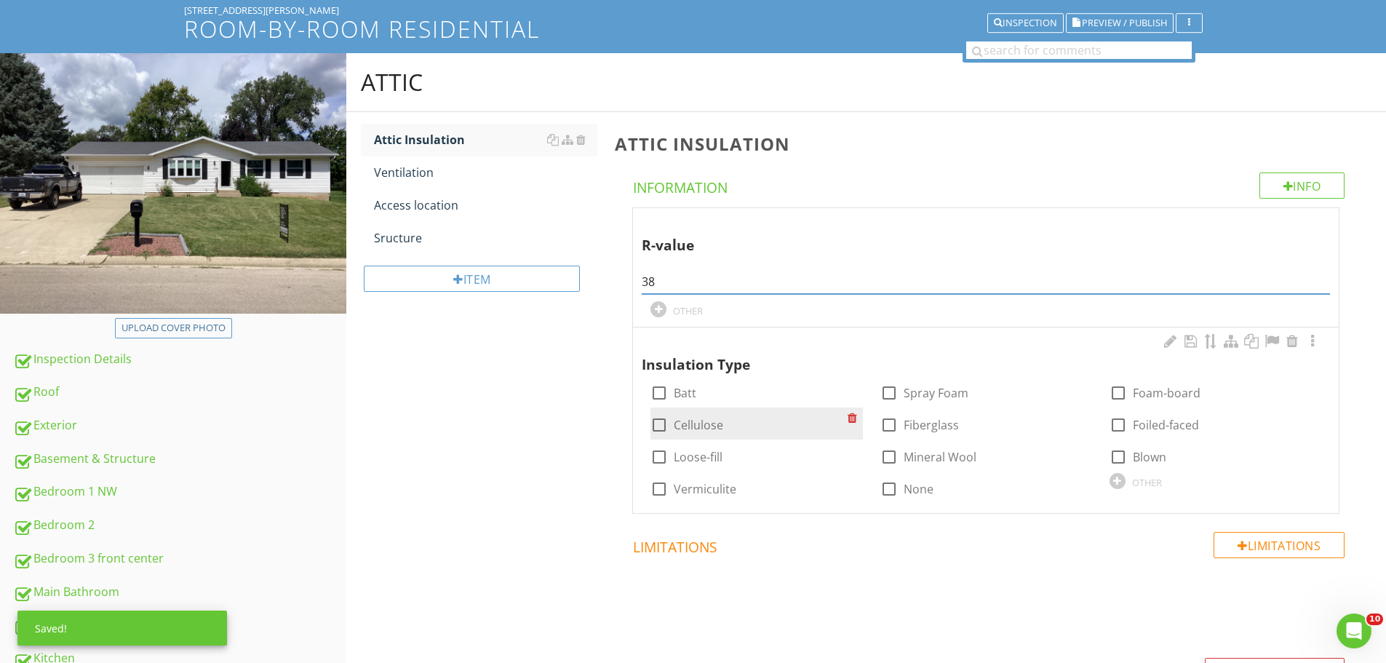
type input "38"
click at [655, 426] on div at bounding box center [659, 425] width 25 height 25
checkbox input "true"
click at [659, 459] on div at bounding box center [659, 457] width 25 height 25
checkbox input "true"
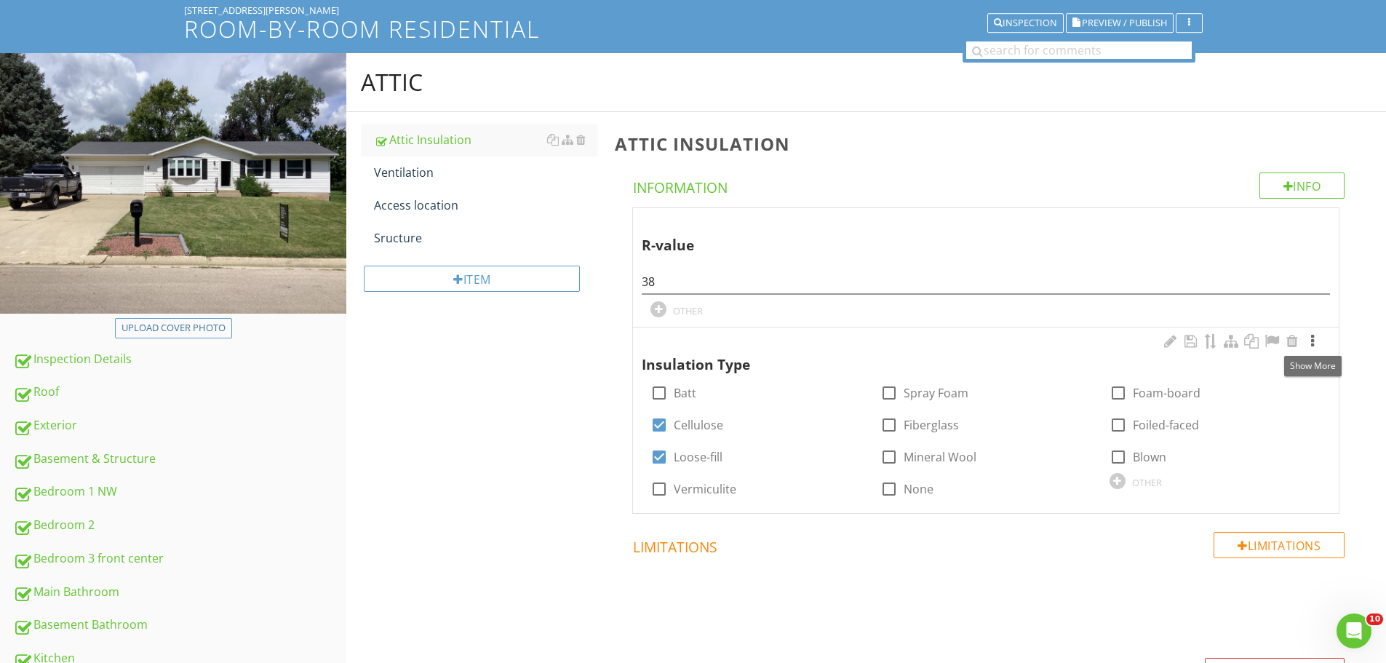
click at [1313, 342] on div at bounding box center [1312, 341] width 17 height 15
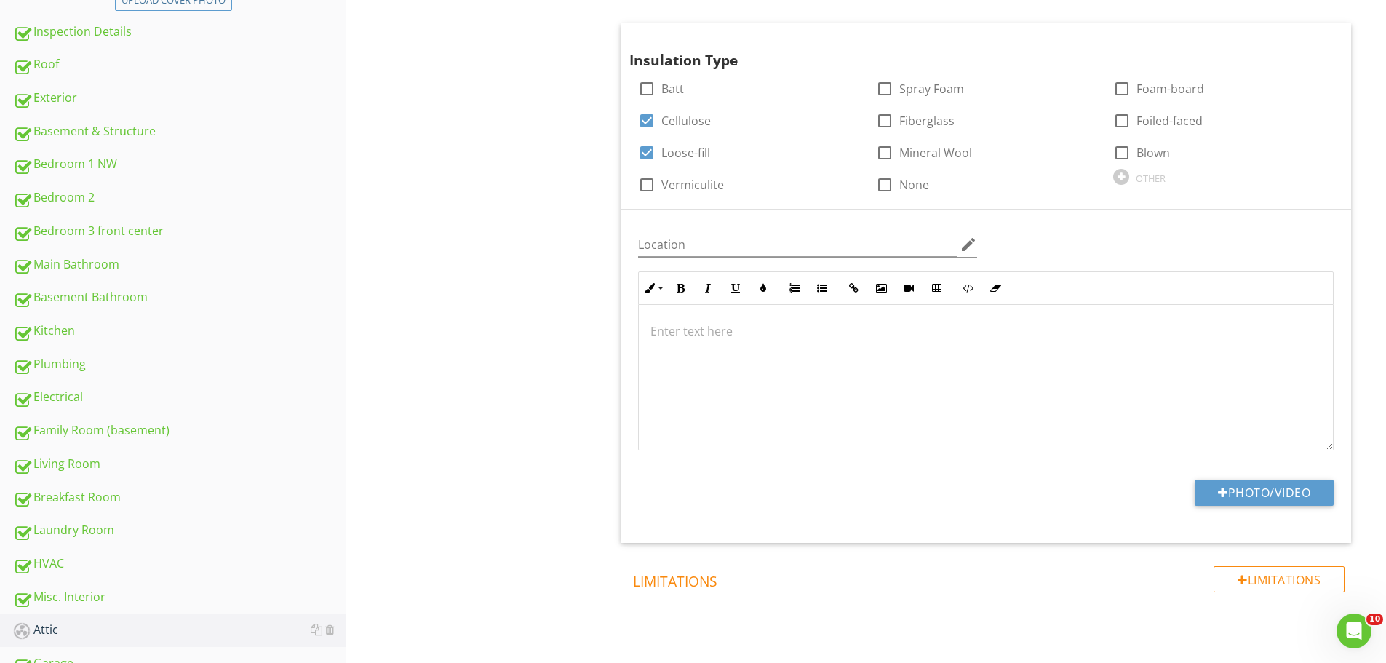
scroll to position [440, 0]
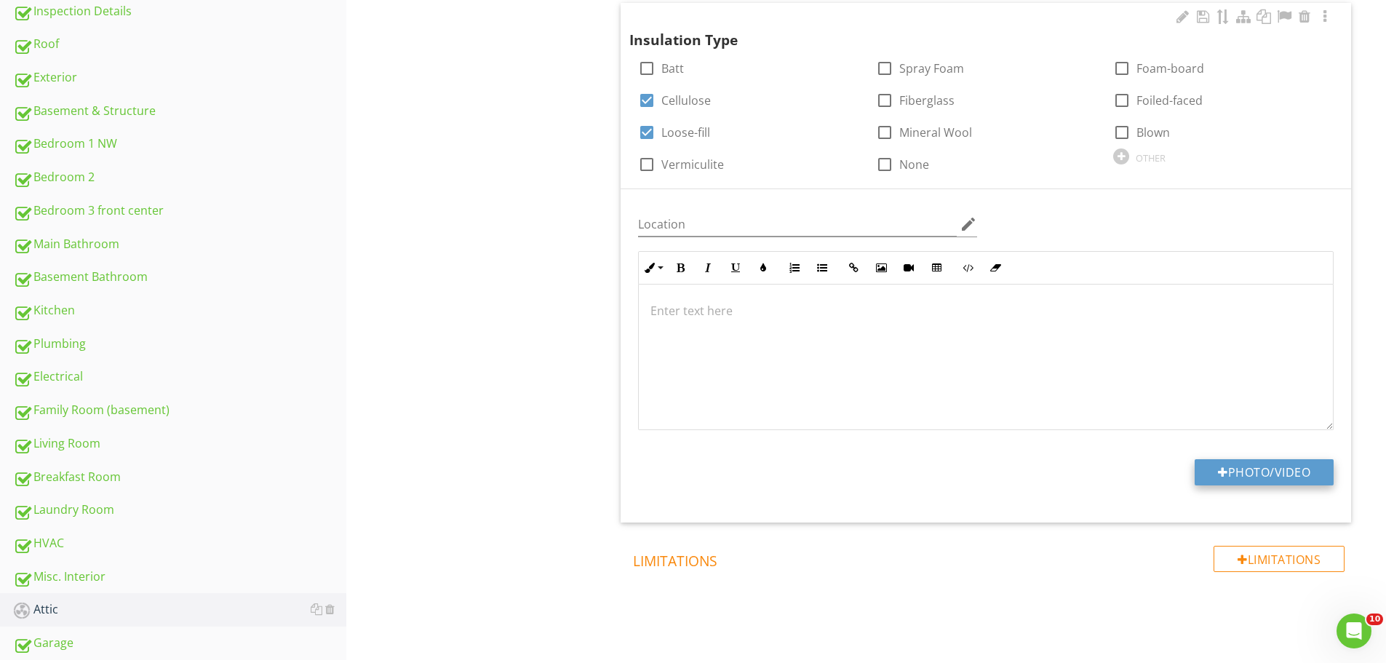
click at [1274, 474] on button "Photo/Video" at bounding box center [1264, 472] width 139 height 26
type input "C:\fakepath\IMG_1163.JPG"
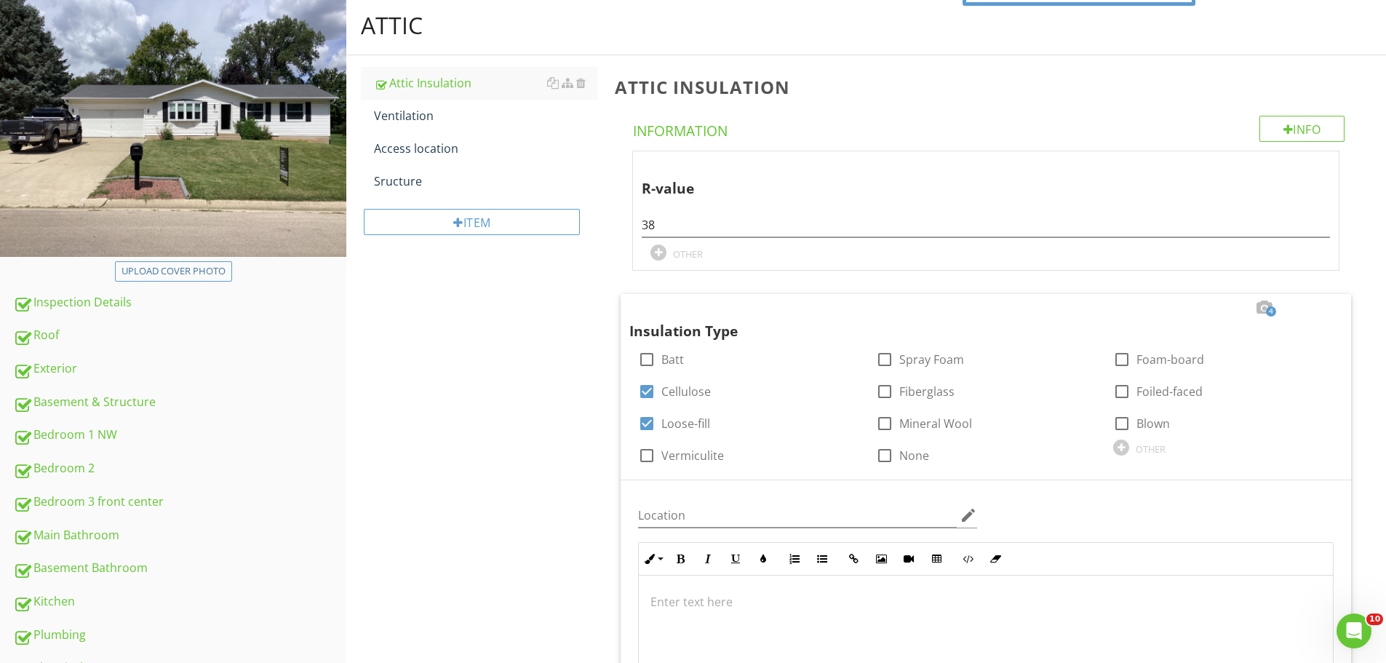
scroll to position [146, 0]
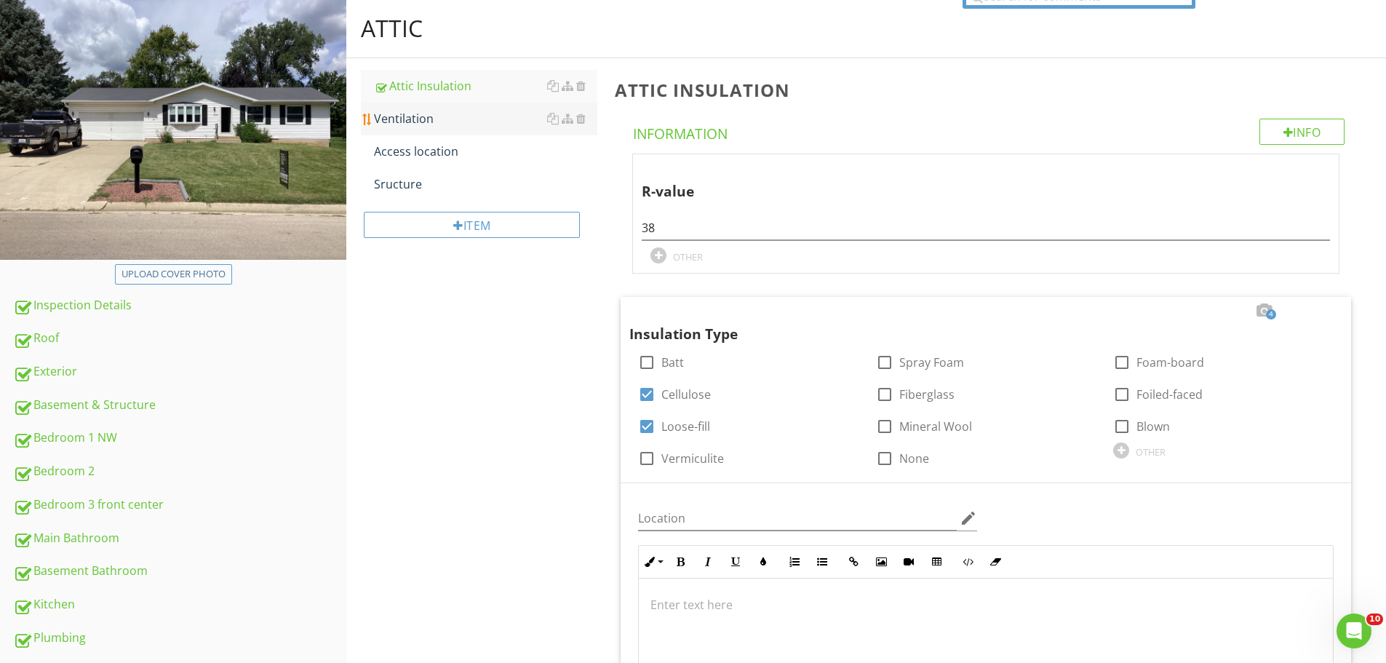
click at [415, 114] on div "Ventilation" at bounding box center [485, 118] width 223 height 17
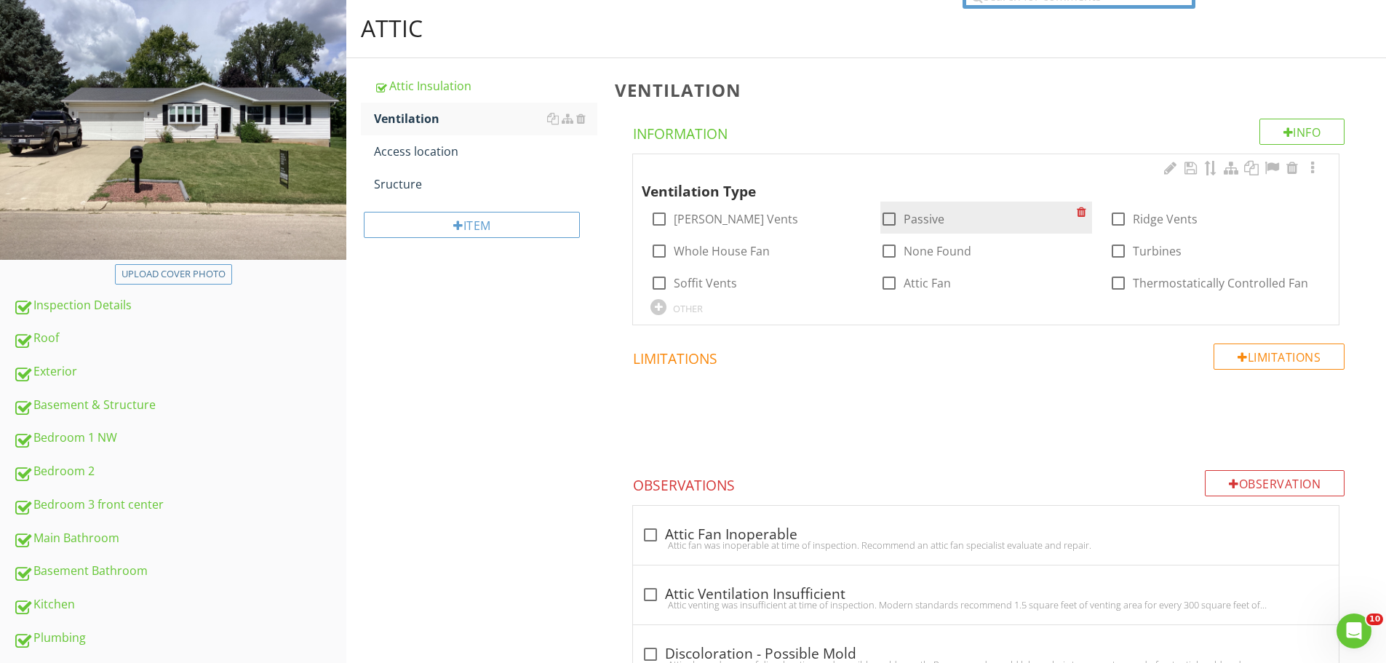
click at [891, 219] on div at bounding box center [889, 219] width 25 height 25
checkbox input "true"
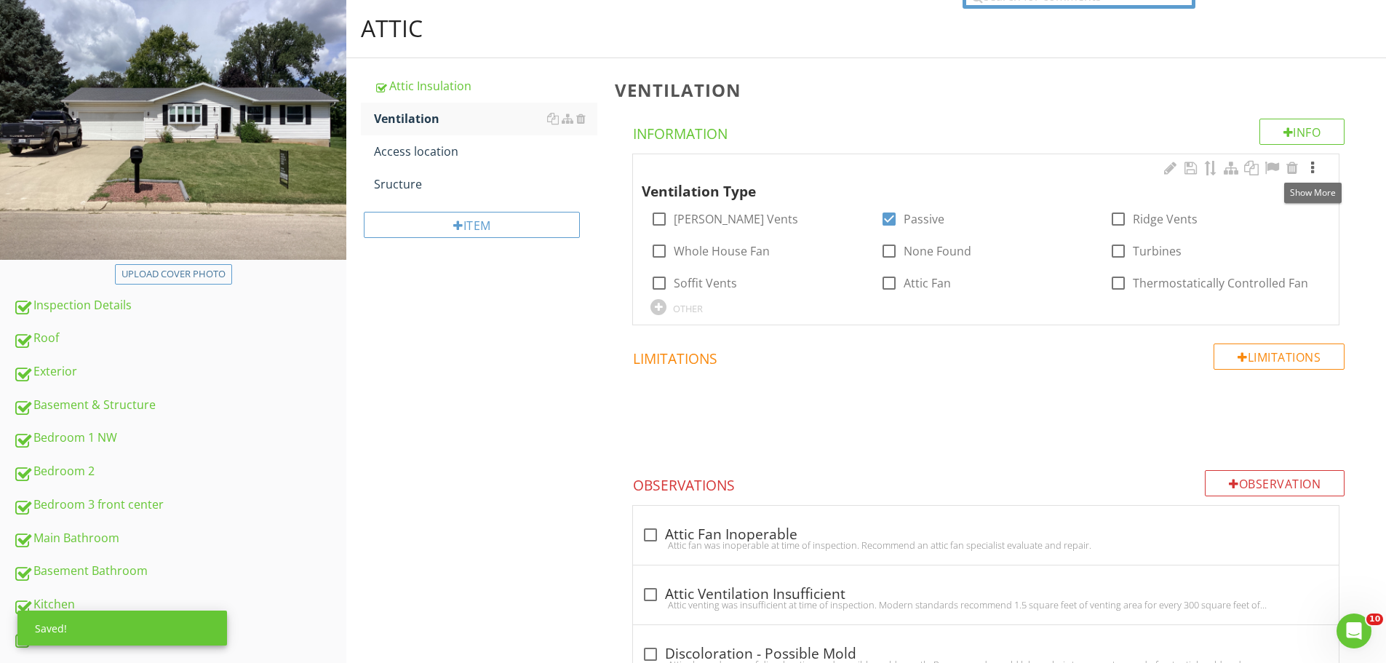
click at [1313, 167] on div at bounding box center [1312, 168] width 17 height 15
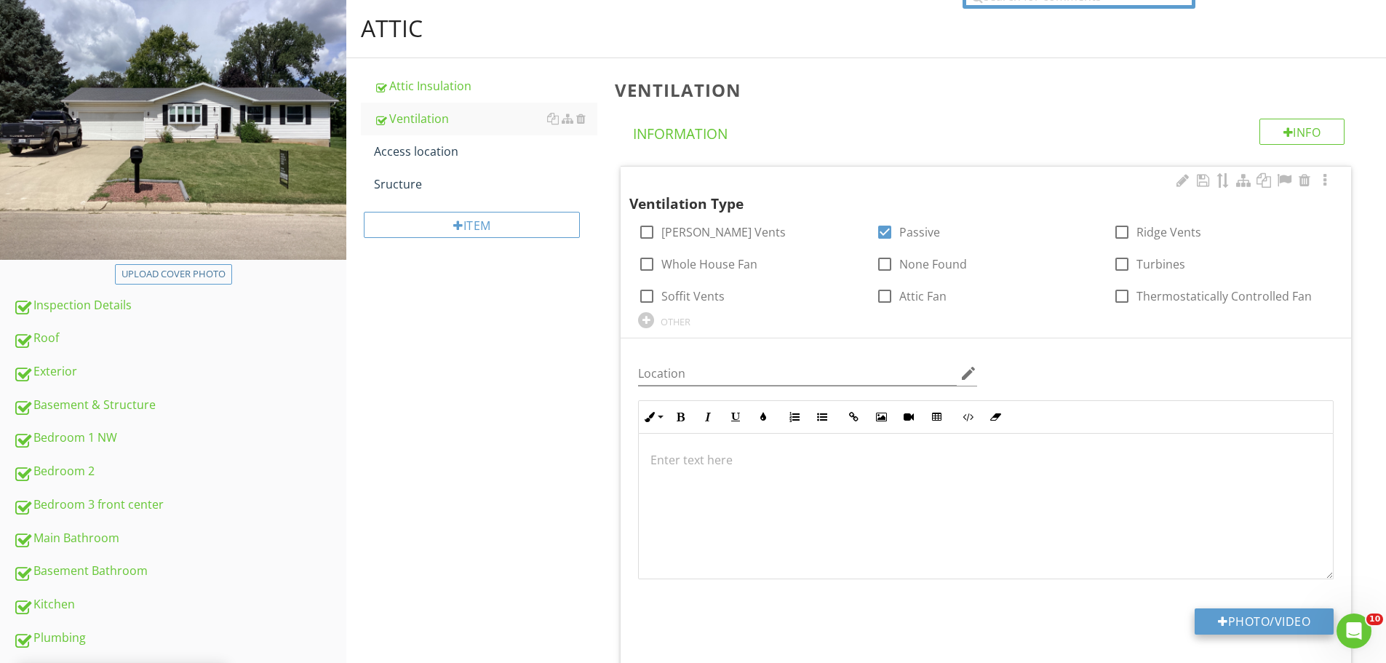
click at [1267, 626] on button "Photo/Video" at bounding box center [1264, 621] width 139 height 26
type input "C:\fakepath\IMG_1177.JPG"
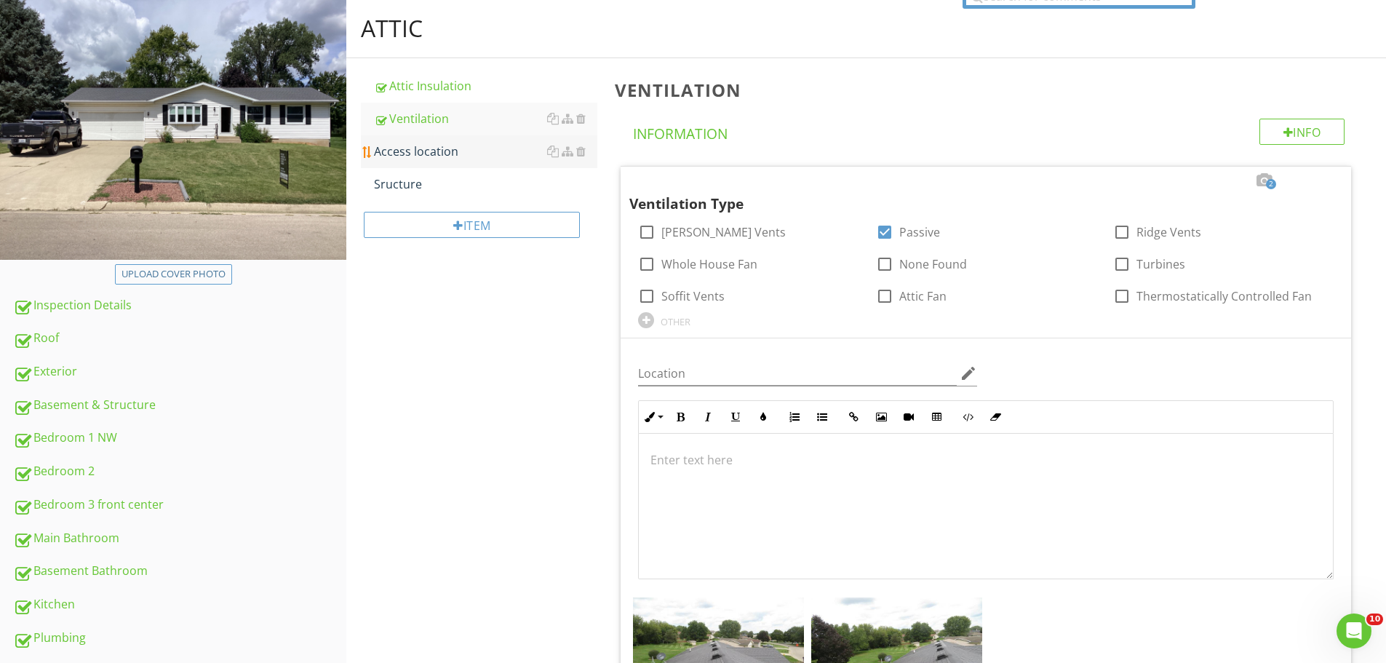
click at [426, 147] on div "Access location" at bounding box center [485, 151] width 223 height 17
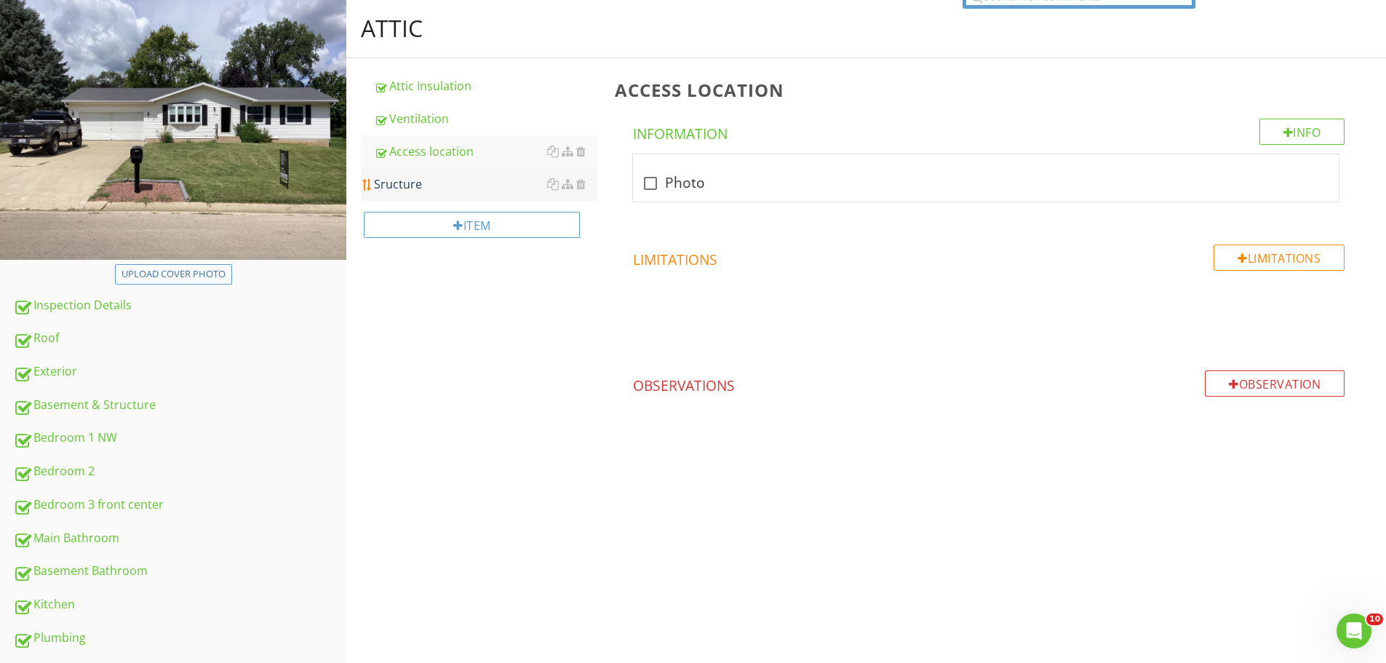
click at [433, 190] on div "Sructure" at bounding box center [485, 183] width 223 height 17
click at [653, 183] on div at bounding box center [650, 183] width 25 height 25
checkbox input "true"
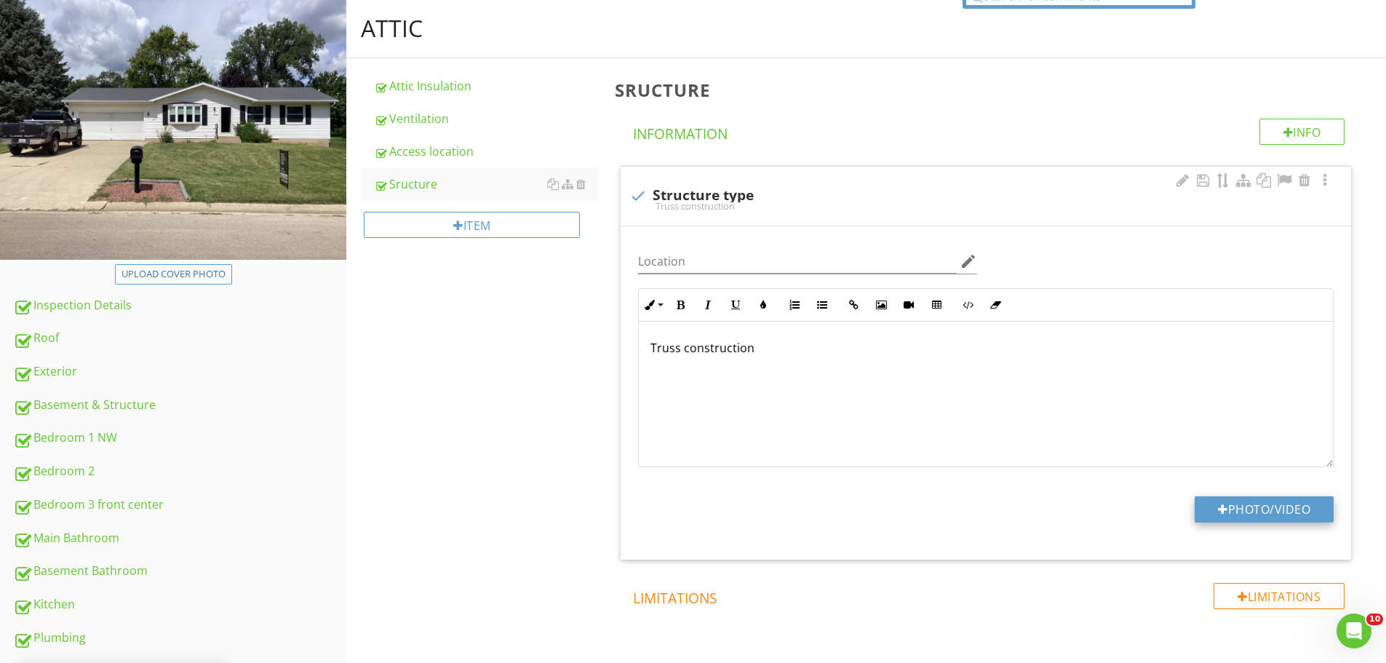
click at [1269, 509] on button "Photo/Video" at bounding box center [1264, 509] width 139 height 26
type input "C:\fakepath\IMG_1168.JPG"
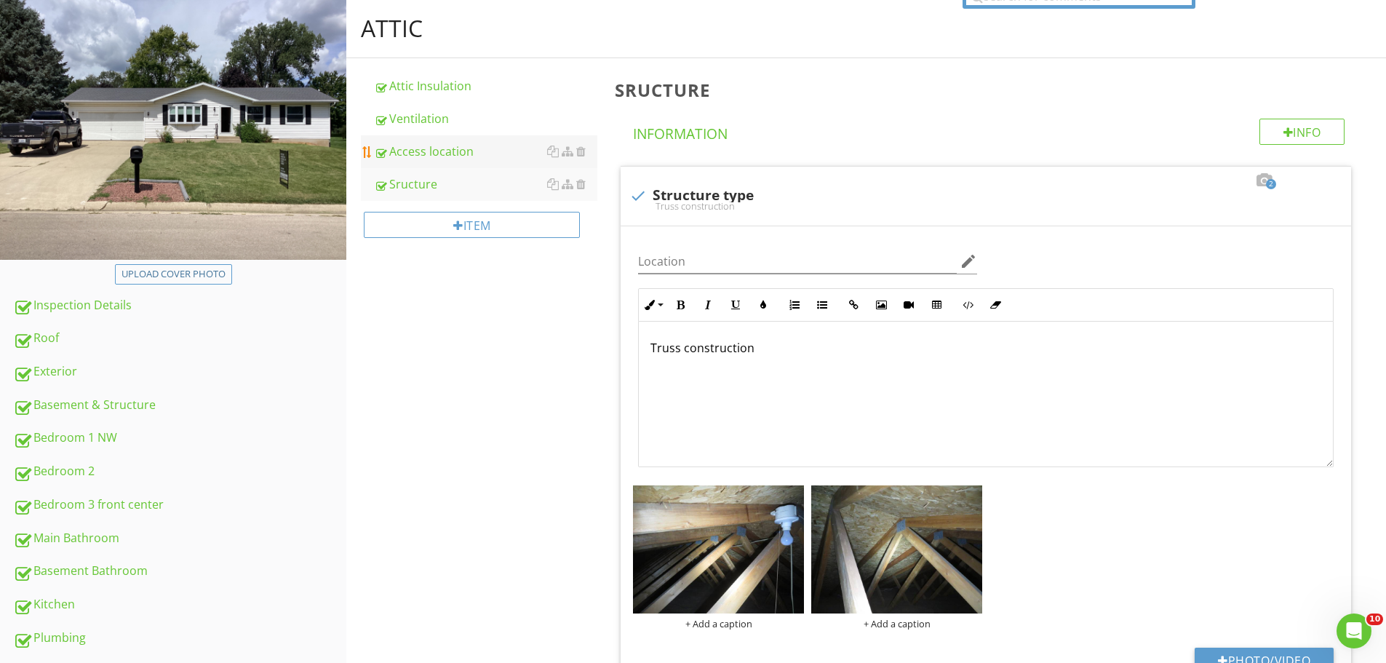
click at [453, 156] on div "Access location" at bounding box center [485, 151] width 223 height 17
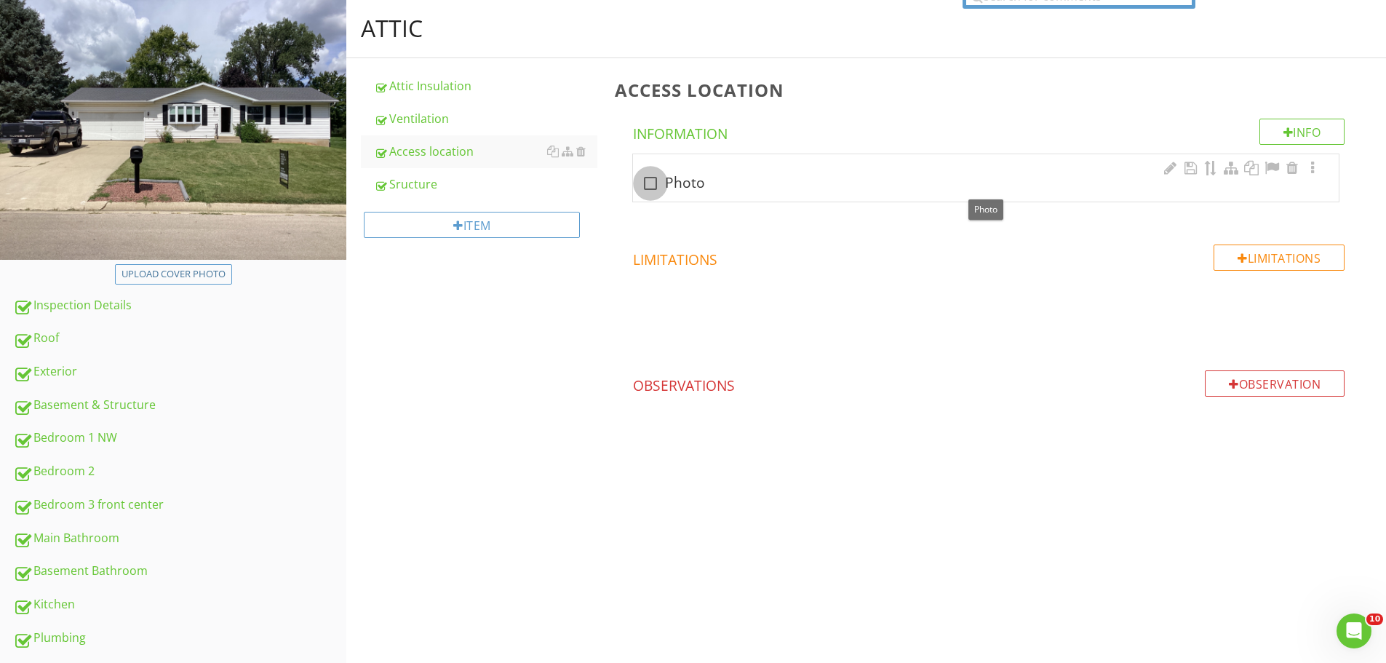
click at [653, 183] on div at bounding box center [650, 183] width 25 height 25
checkbox input "true"
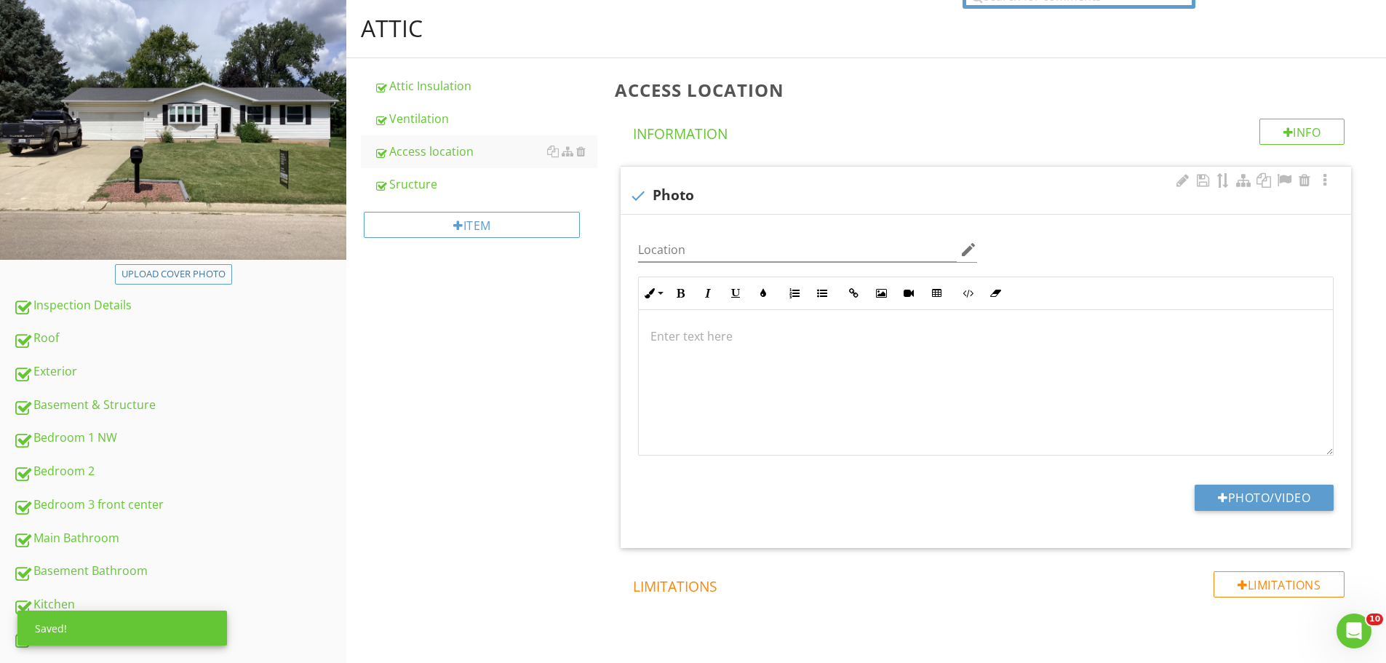
click at [676, 330] on p at bounding box center [985, 335] width 671 height 17
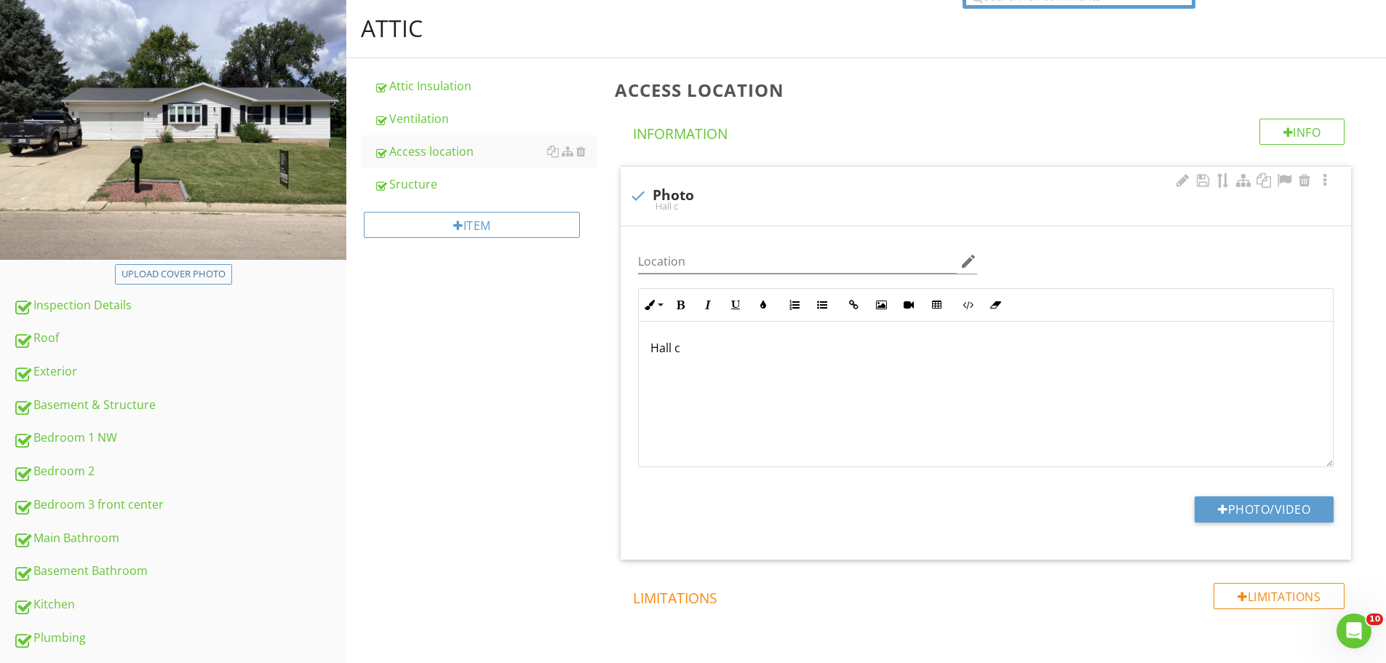
scroll to position [158, 0]
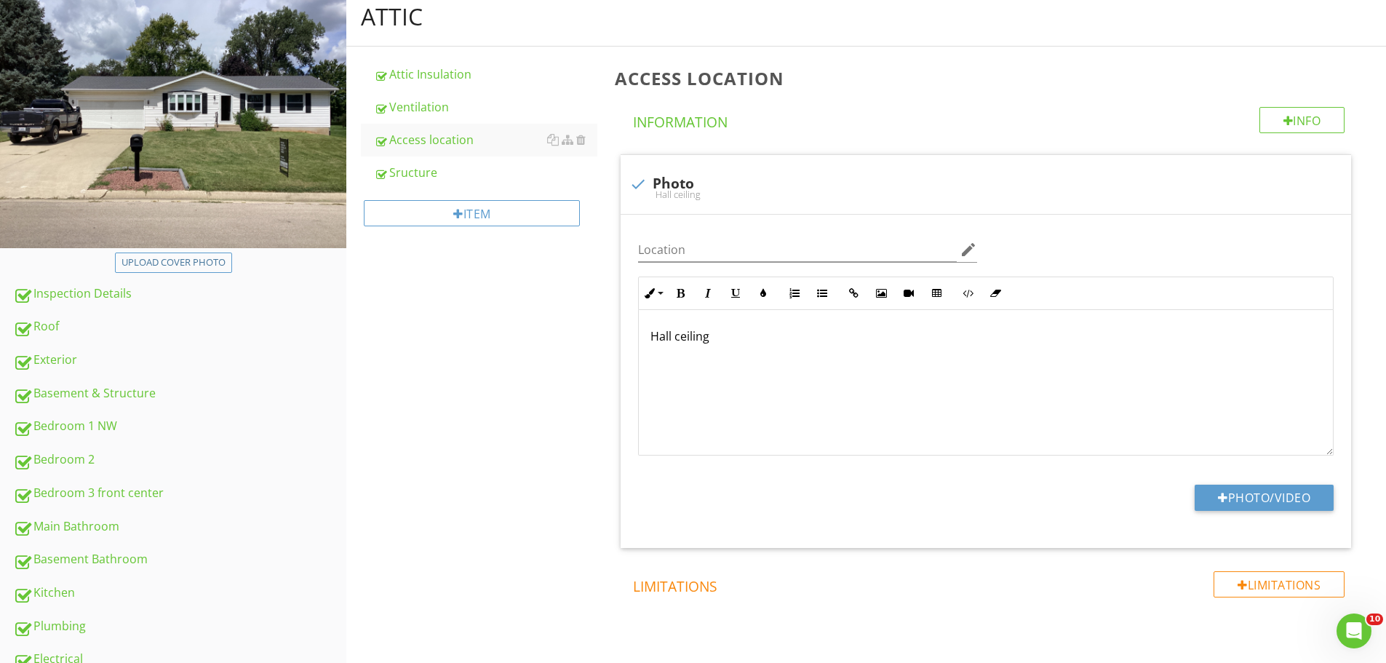
click at [570, 408] on div "Attic Attic Insulation Ventilation Access location Sructure Item Access locatio…" at bounding box center [866, 415] width 1040 height 854
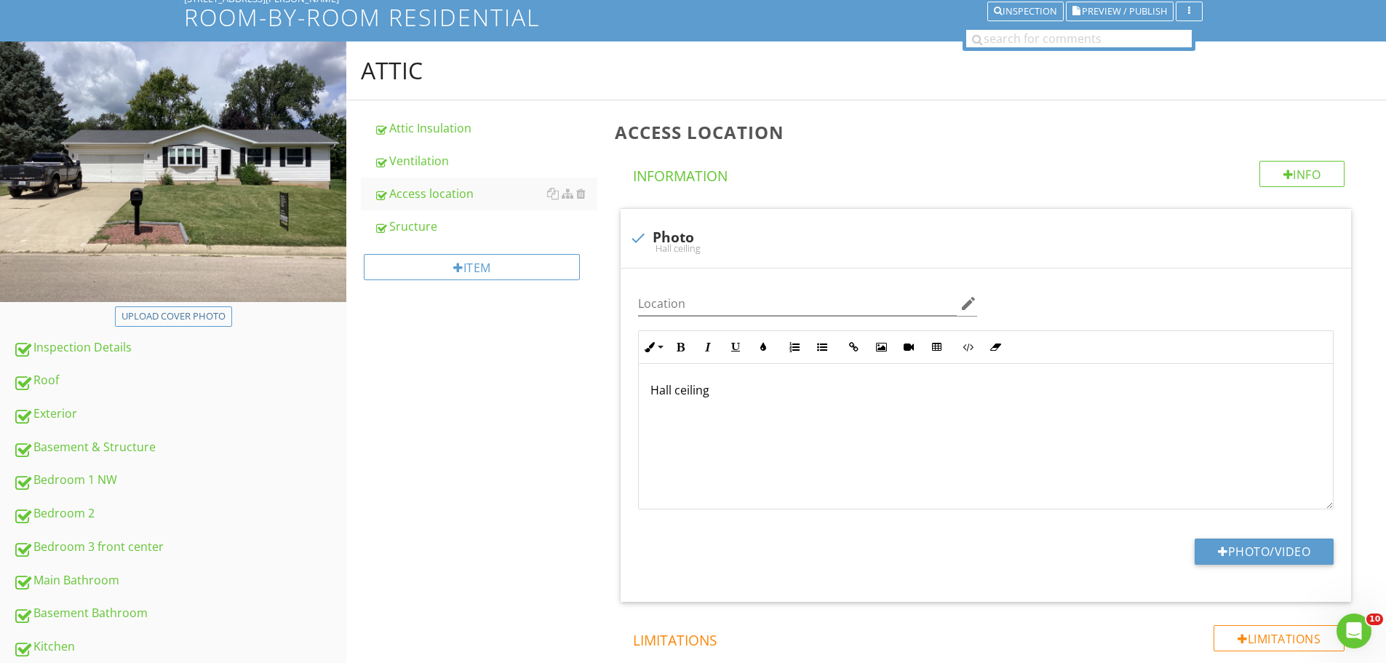
scroll to position [0, 0]
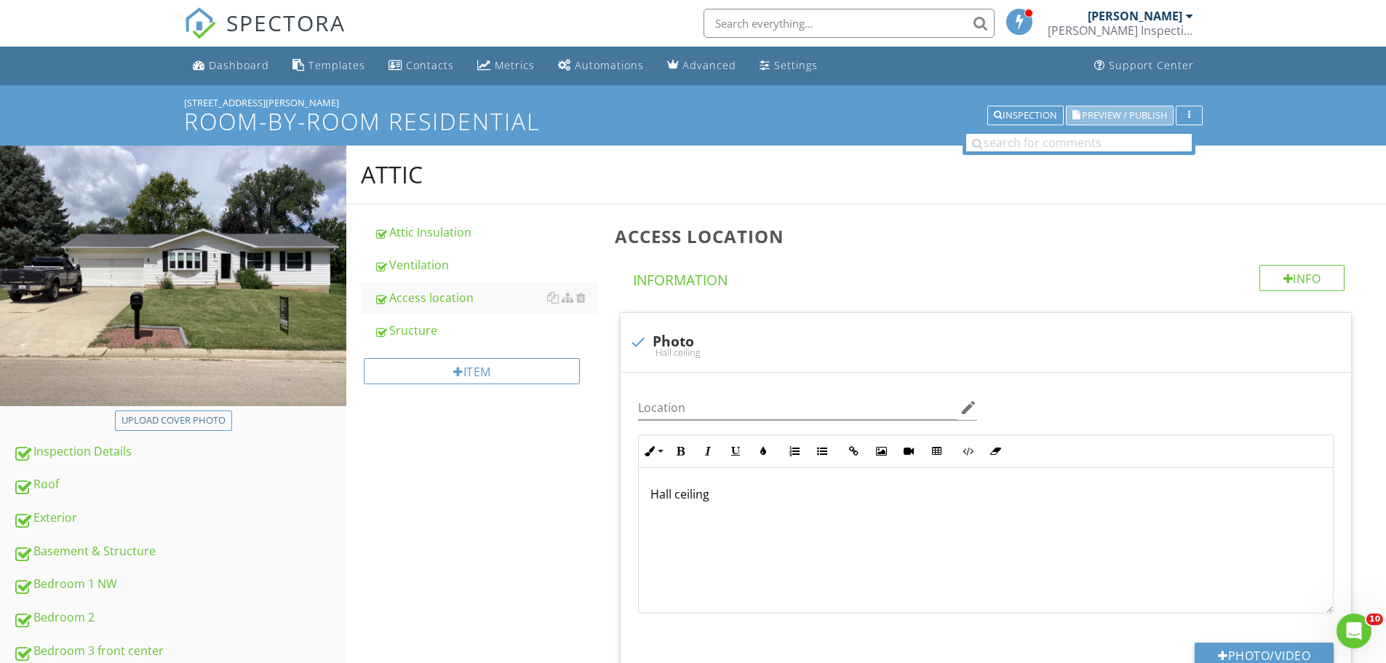
click at [1115, 111] on span "Preview / Publish" at bounding box center [1124, 115] width 85 height 9
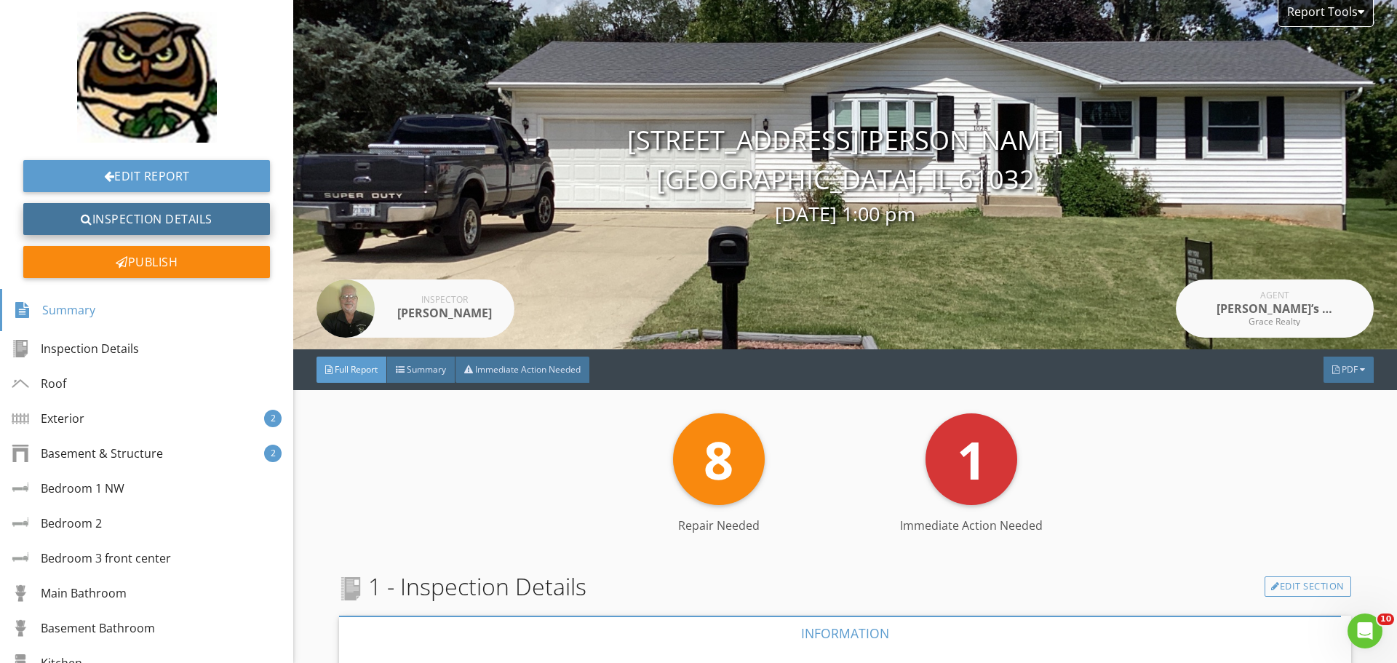
click at [177, 220] on link "Inspection Details" at bounding box center [146, 219] width 247 height 32
